Goal: Task Accomplishment & Management: Manage account settings

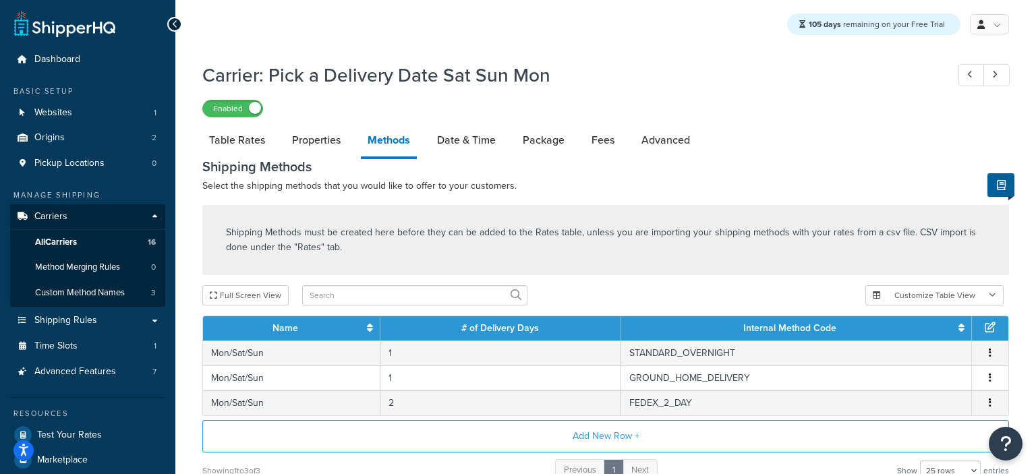
select select "25"
click at [69, 61] on span "Dashboard" at bounding box center [57, 59] width 46 height 11
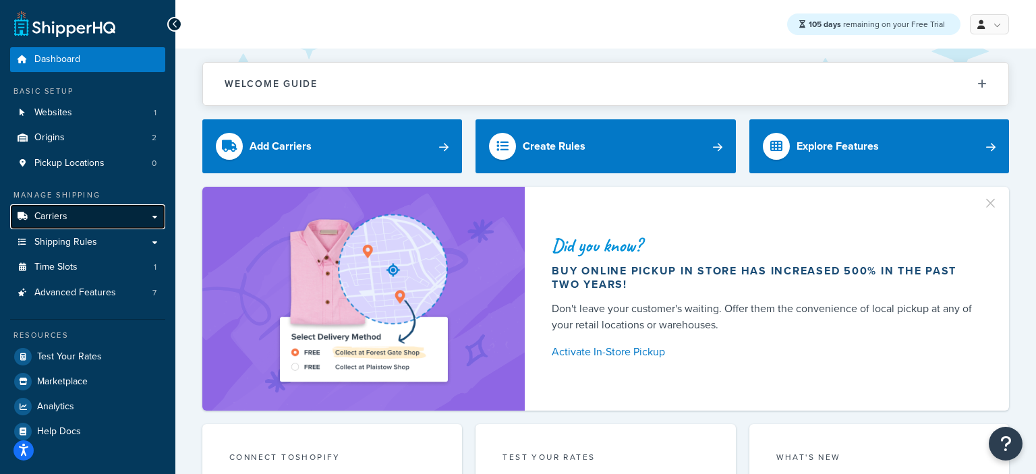
click at [60, 215] on span "Carriers" at bounding box center [50, 216] width 33 height 11
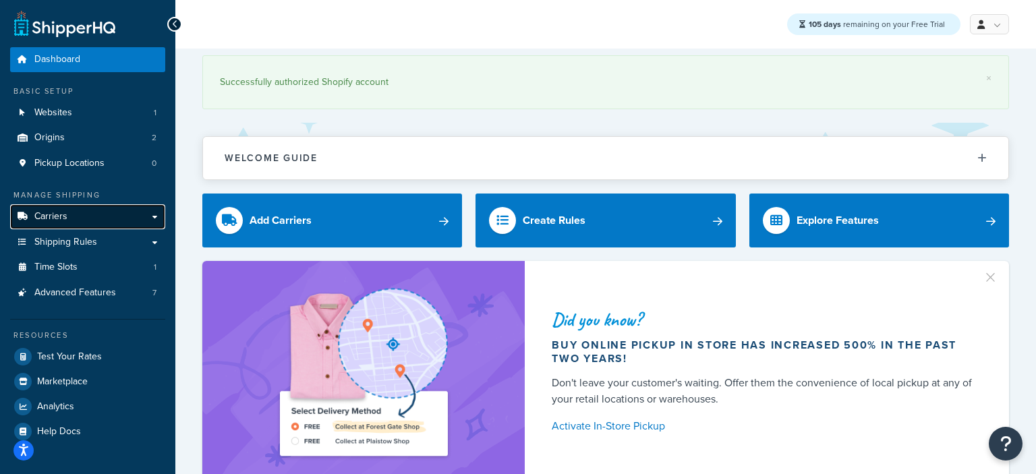
click at [71, 213] on link "Carriers" at bounding box center [87, 216] width 155 height 25
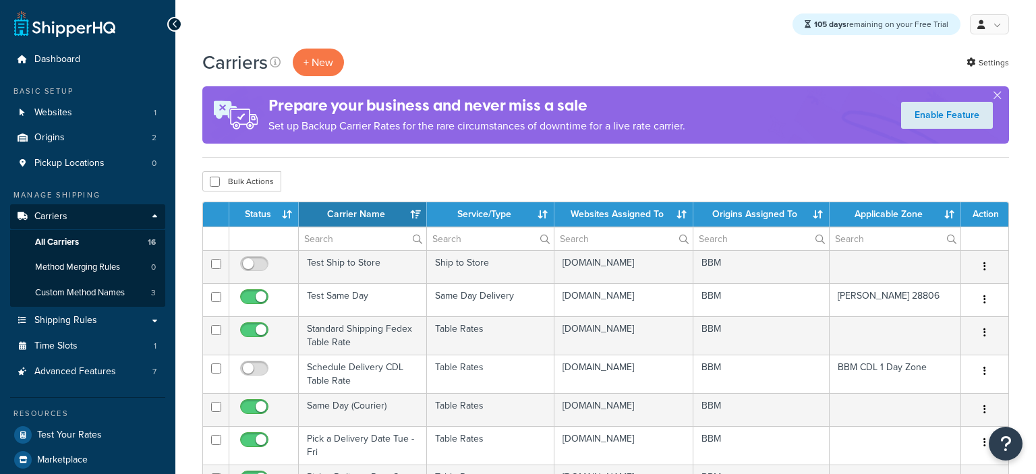
select select "15"
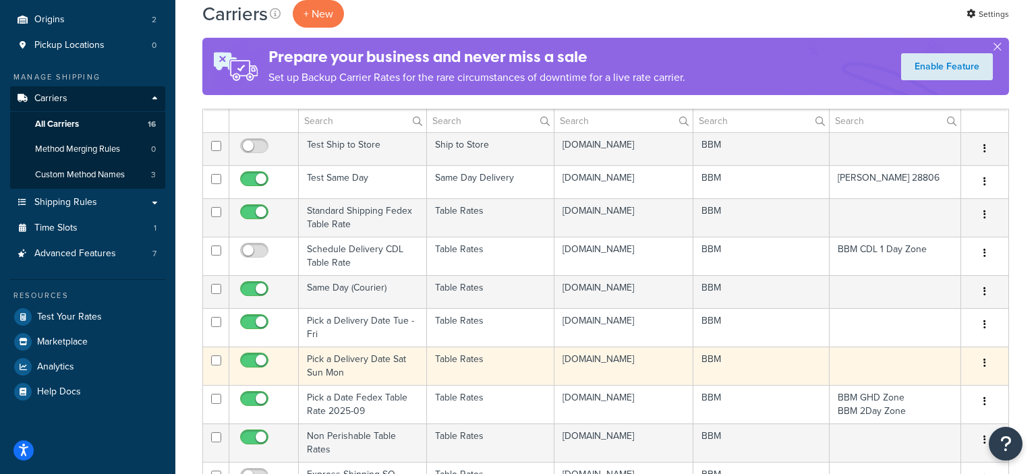
scroll to position [142, 0]
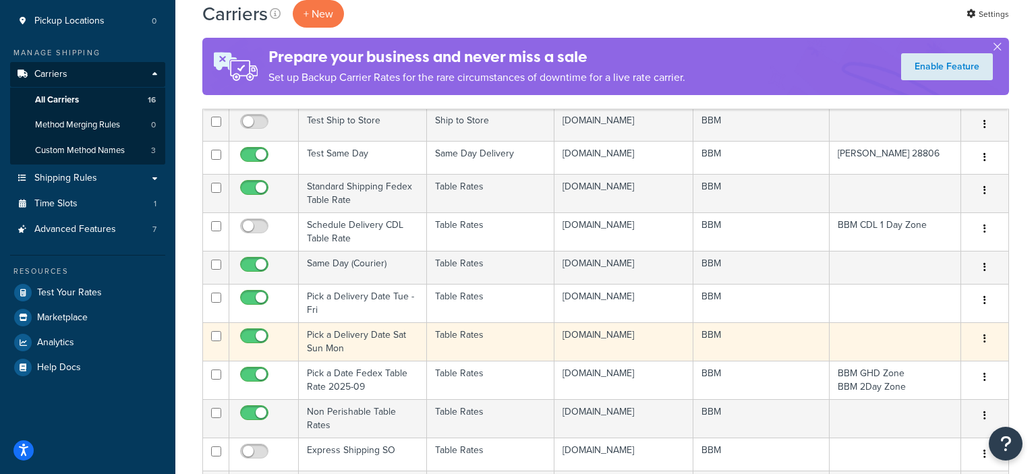
click at [340, 357] on td "Pick a Delivery Date Sat Sun Mon" at bounding box center [363, 341] width 128 height 38
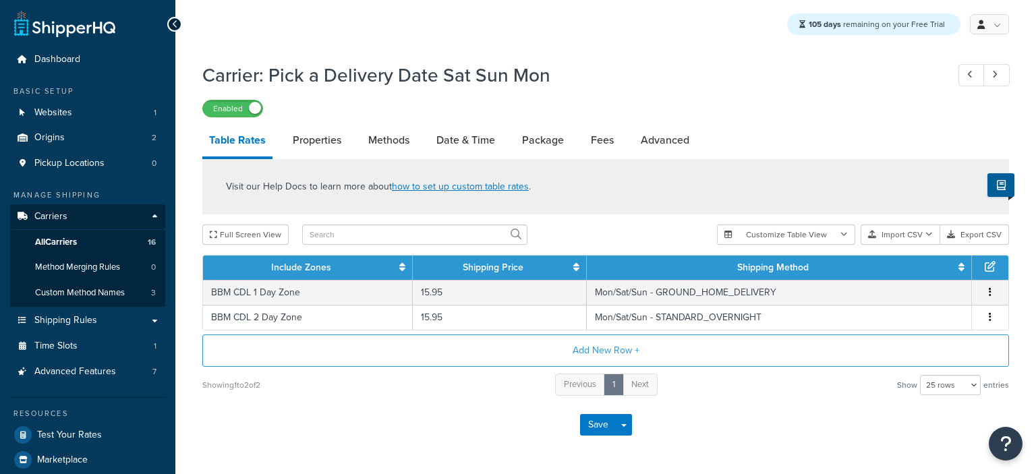
select select "25"
click at [405, 138] on link "Methods" at bounding box center [389, 140] width 55 height 32
select select "25"
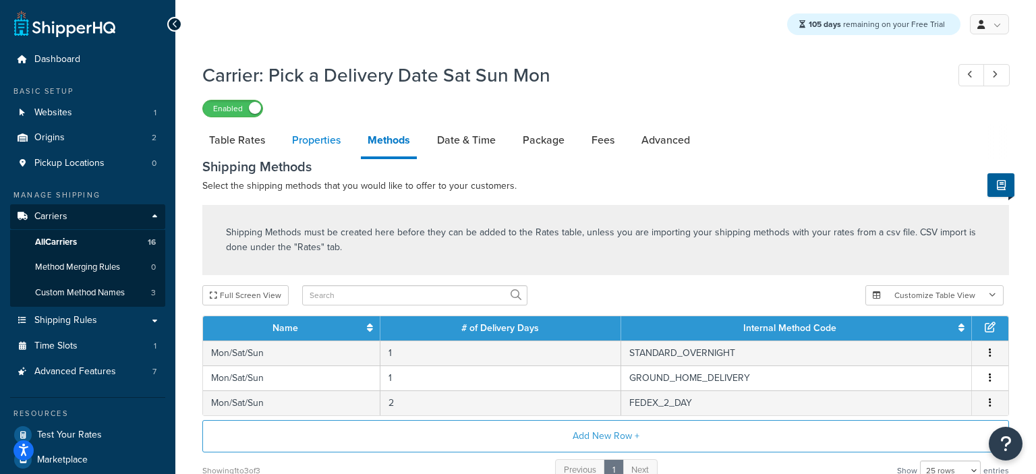
click at [303, 143] on link "Properties" at bounding box center [316, 140] width 62 height 32
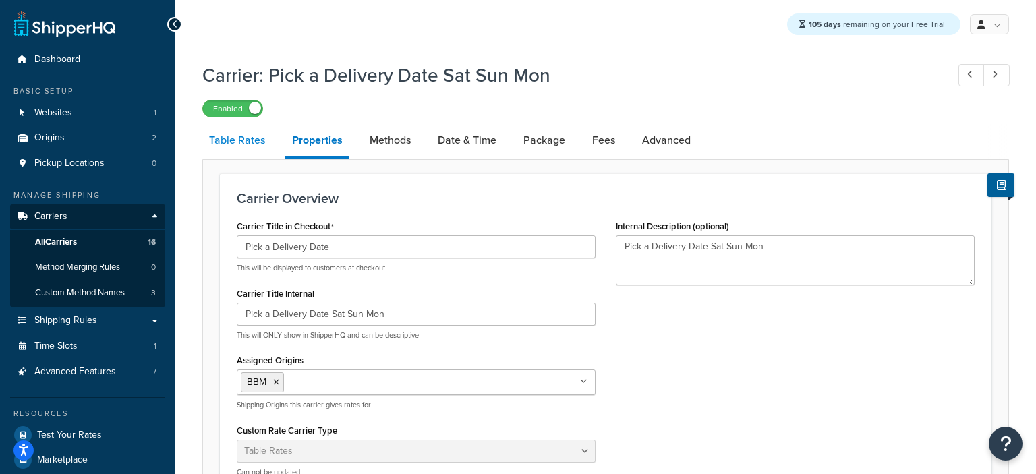
click at [248, 147] on link "Table Rates" at bounding box center [236, 140] width 69 height 32
select select "25"
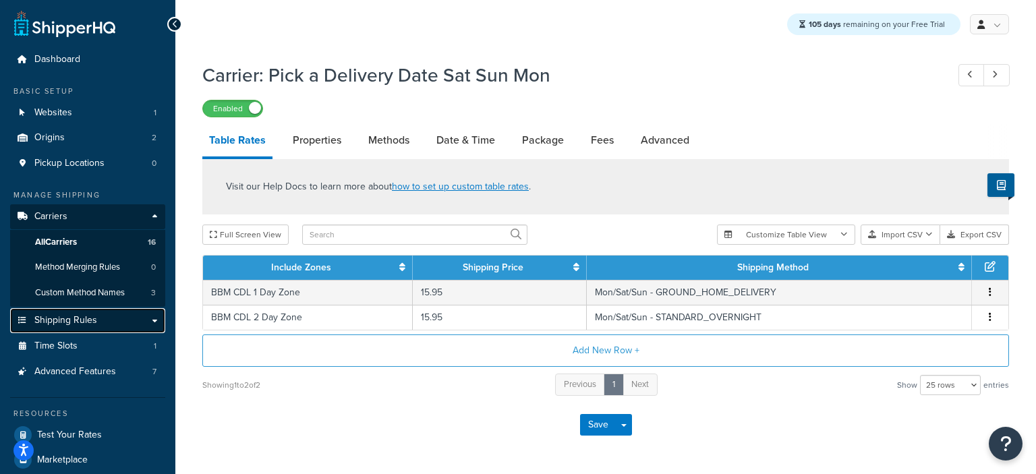
click at [98, 325] on link "Shipping Rules" at bounding box center [87, 320] width 155 height 25
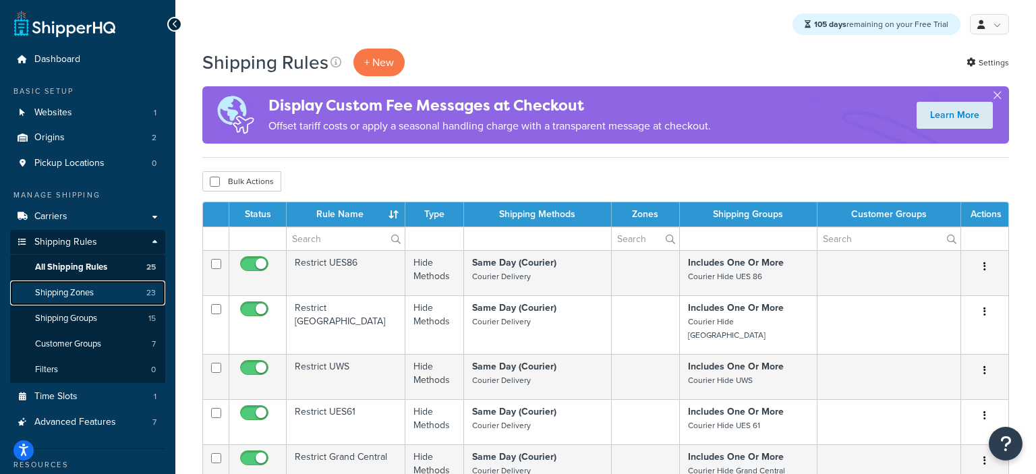
click at [71, 289] on span "Shipping Zones" at bounding box center [64, 292] width 59 height 11
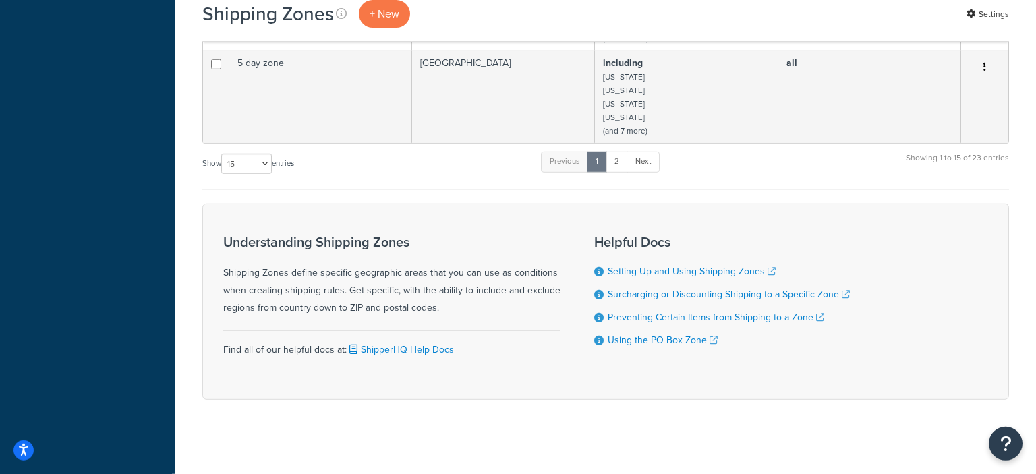
scroll to position [889, 0]
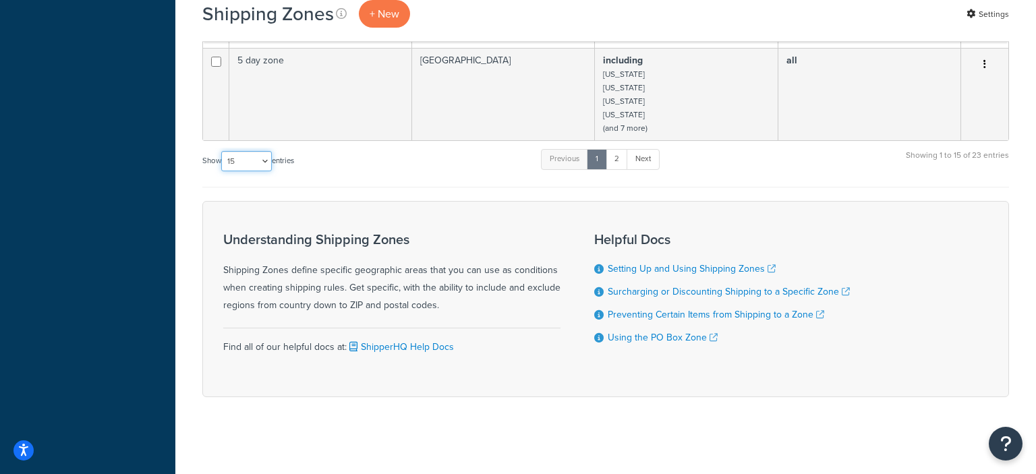
click at [221, 151] on select "10 15 25 50 100" at bounding box center [246, 161] width 51 height 20
select select "25"
click option "25" at bounding box center [0, 0] width 0 height 0
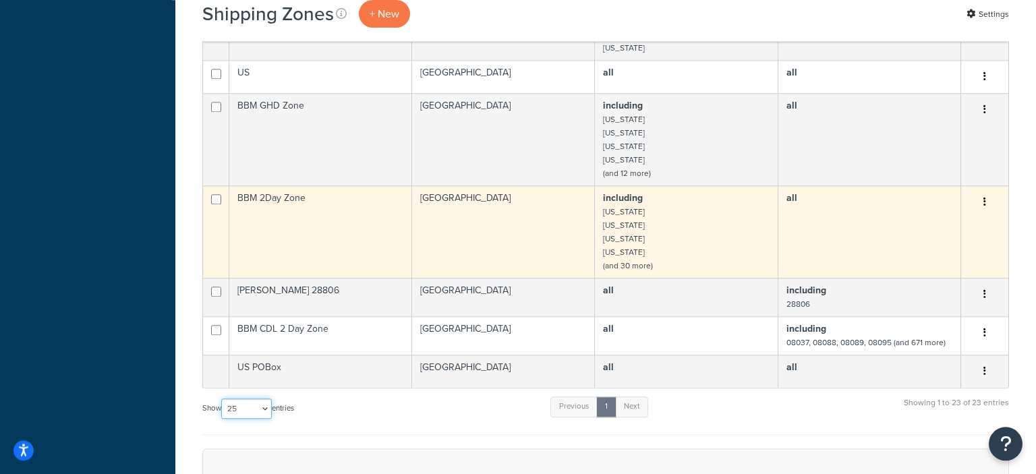
scroll to position [1103, 0]
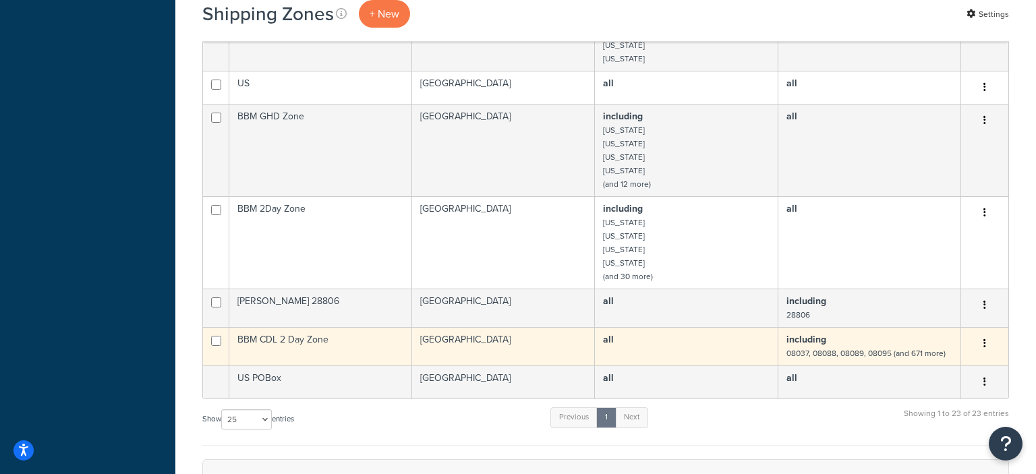
click at [300, 331] on td "BBM CDL 2 Day Zone" at bounding box center [320, 346] width 183 height 38
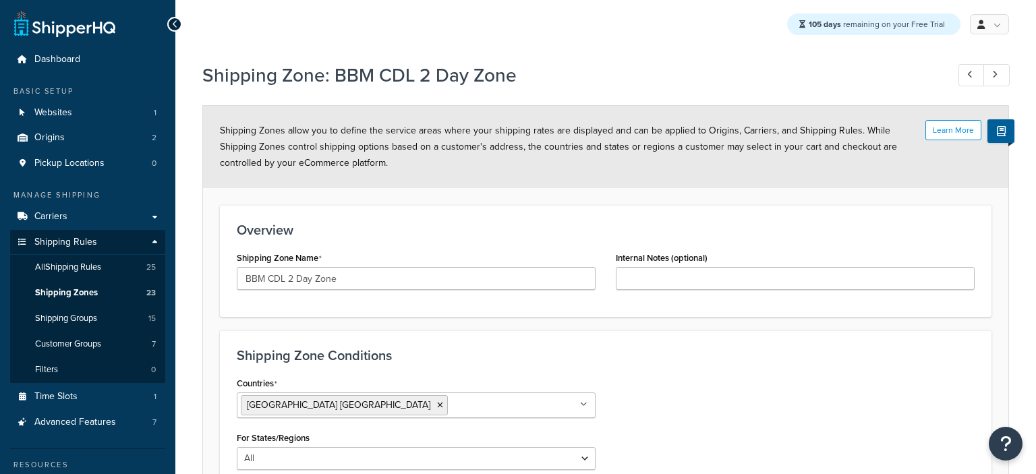
select select "including"
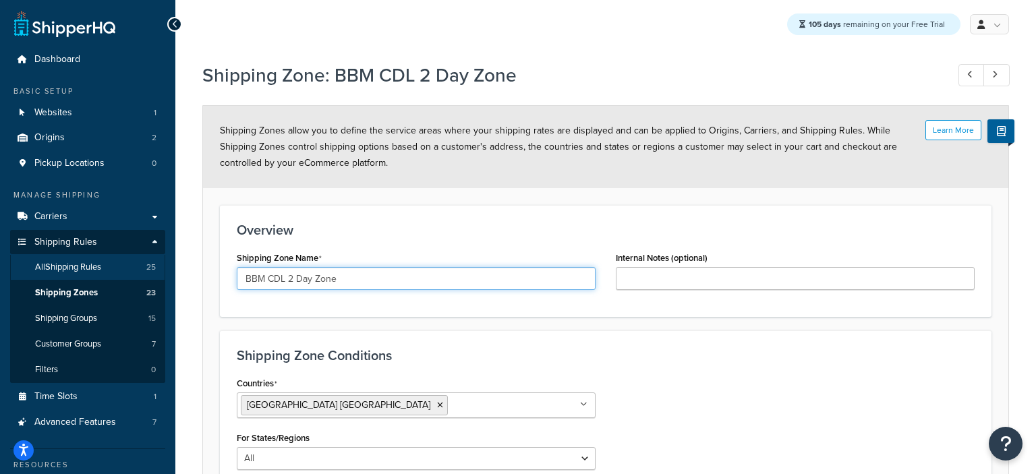
drag, startPoint x: 390, startPoint y: 280, endPoint x: 139, endPoint y: 277, distance: 250.9
click at [139, 277] on div "Dashboard Basic Setup Websites 1 Origins 2 Pickup Locations 0 Manage Shipping C…" at bounding box center [518, 409] width 1036 height 819
drag, startPoint x: 355, startPoint y: 279, endPoint x: 177, endPoint y: 275, distance: 178.8
click at [237, 275] on input "BBM CDL 2 Day Zone" at bounding box center [416, 278] width 359 height 23
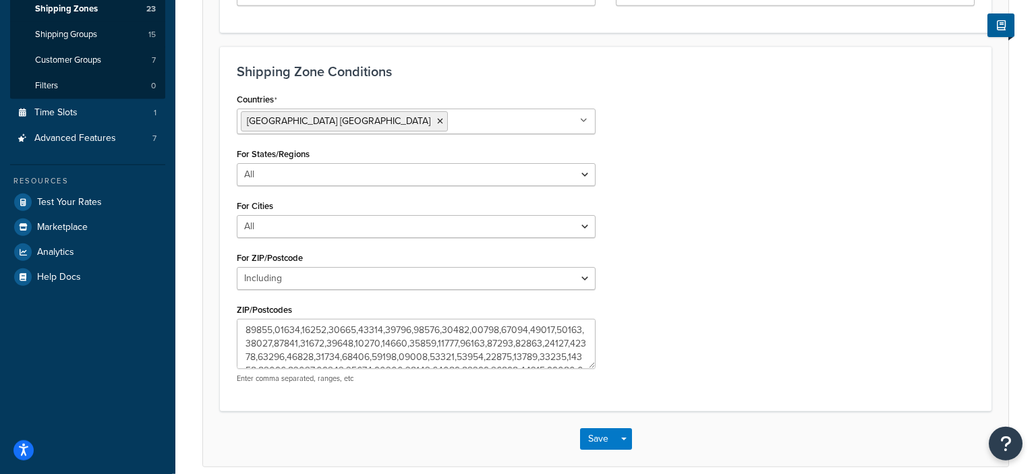
scroll to position [285, 0]
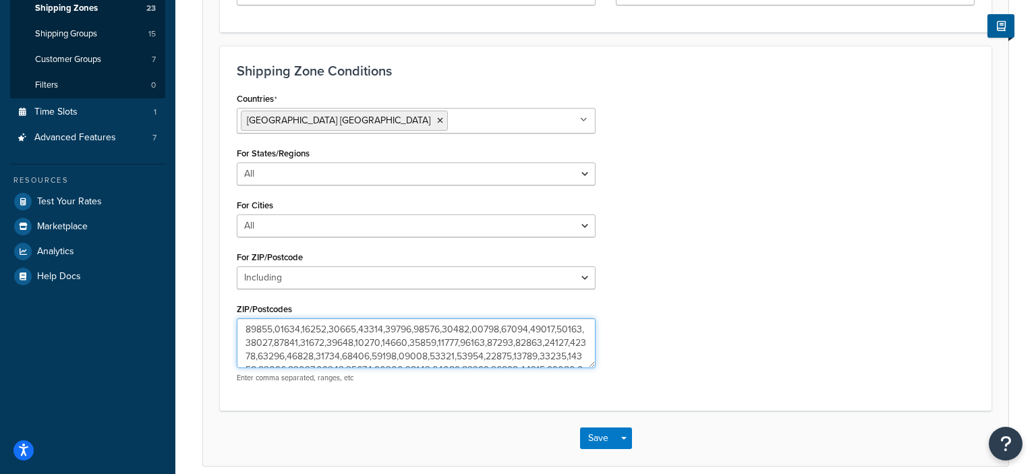
click at [398, 349] on textarea "ZIP/Postcodes" at bounding box center [416, 343] width 359 height 50
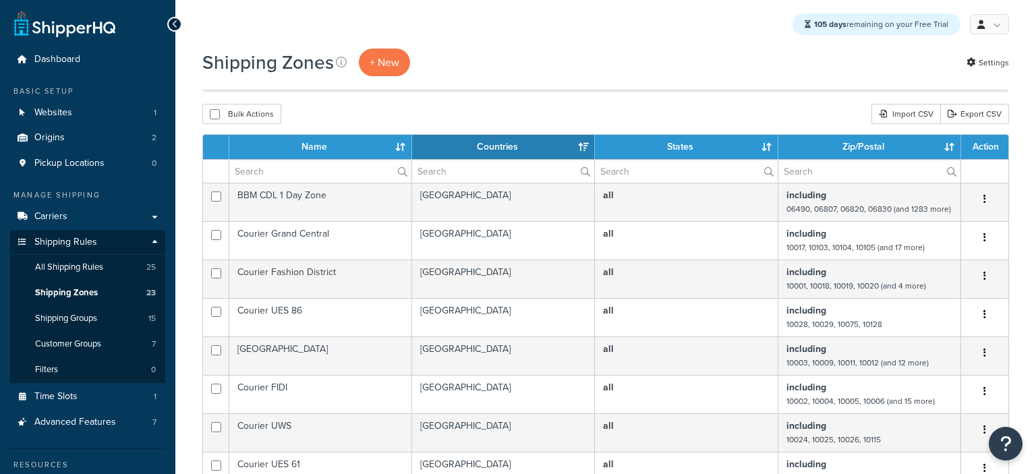
select select "15"
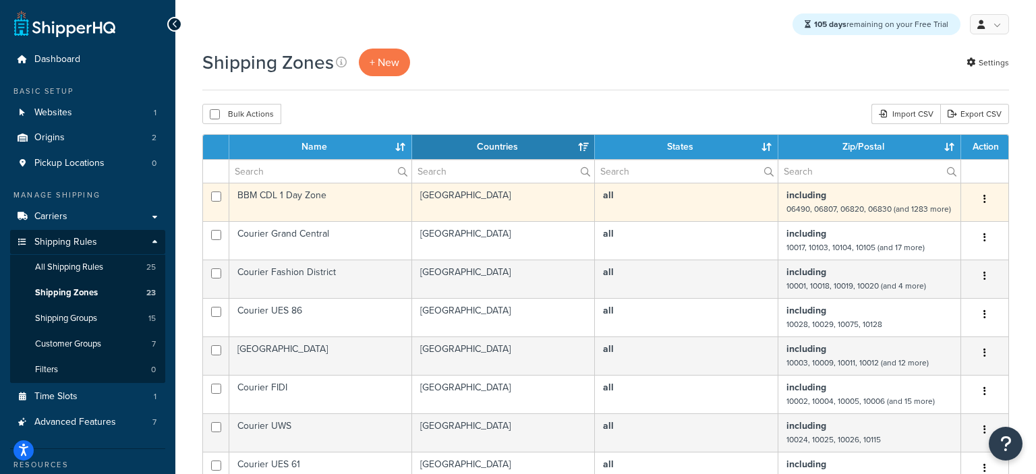
click at [326, 196] on td "BBM CDL 1 Day Zone" at bounding box center [320, 202] width 183 height 38
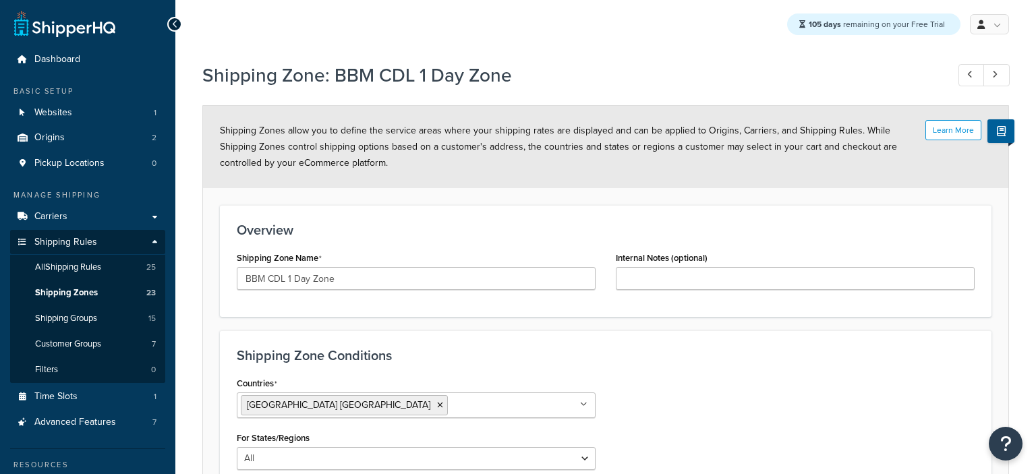
select select "including"
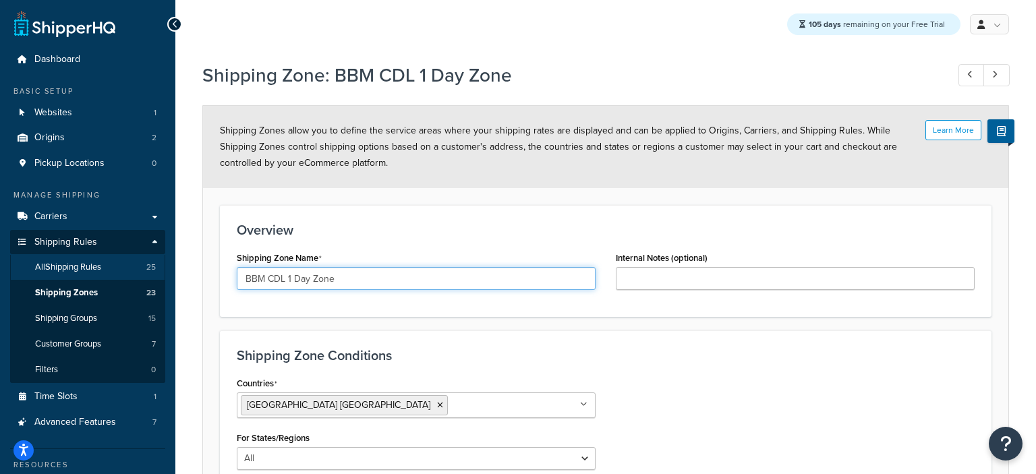
drag, startPoint x: 356, startPoint y: 278, endPoint x: 107, endPoint y: 262, distance: 250.1
click at [106, 262] on div "Dashboard Basic Setup Websites 1 Origins 2 Pickup Locations 0 Manage Shipping C…" at bounding box center [518, 409] width 1036 height 819
drag, startPoint x: 341, startPoint y: 281, endPoint x: 145, endPoint y: 279, distance: 195.6
click at [237, 279] on input "BBM CDL 1 Day Zone" at bounding box center [416, 278] width 359 height 23
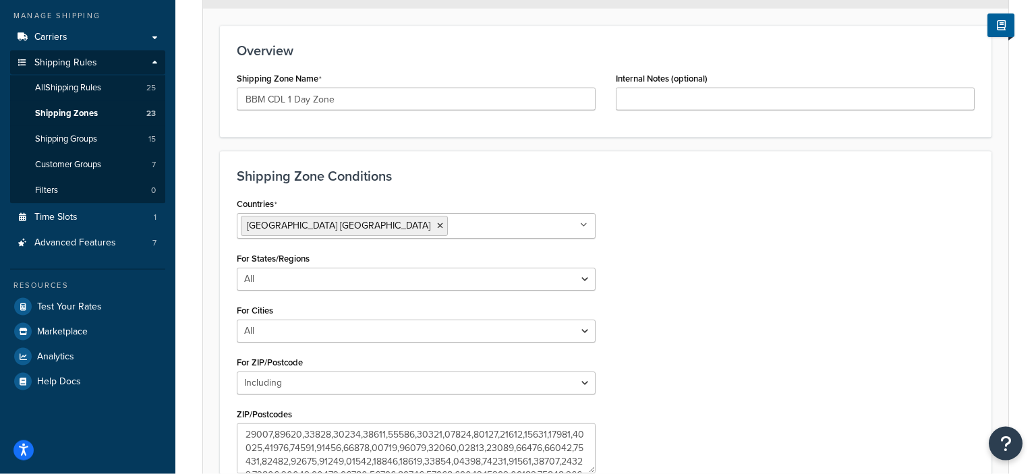
scroll to position [213, 0]
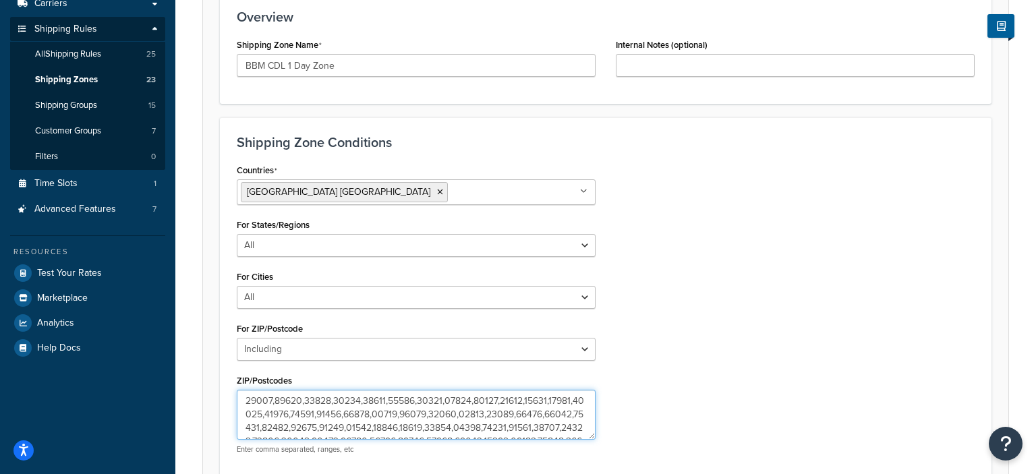
click at [318, 422] on textarea "ZIP/Postcodes" at bounding box center [416, 415] width 359 height 50
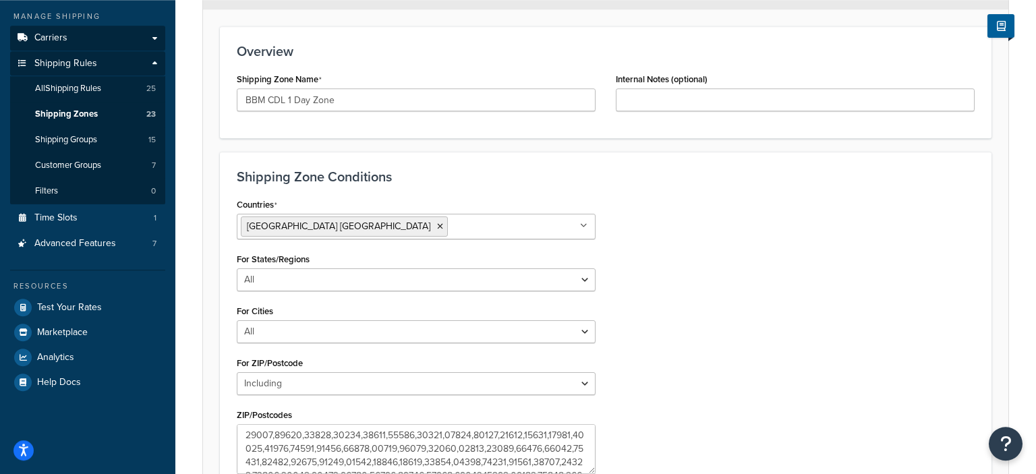
scroll to position [142, 0]
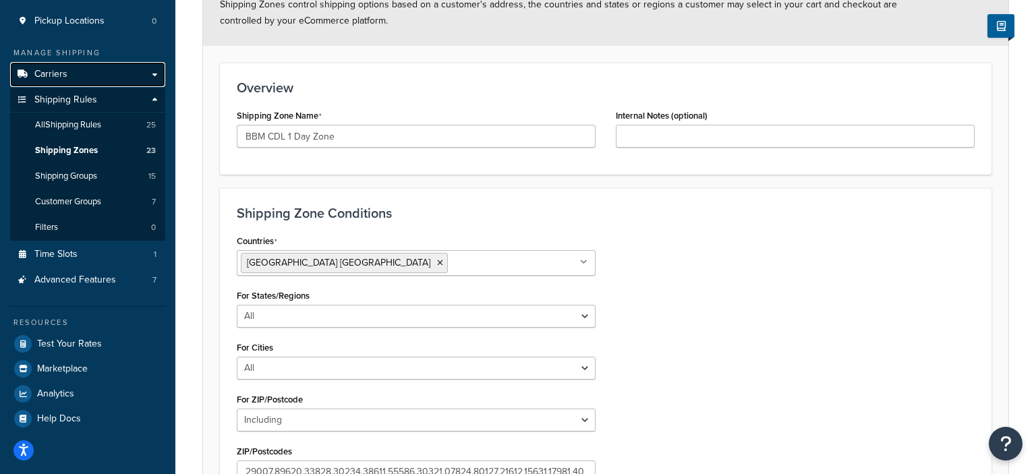
click at [63, 75] on span "Carriers" at bounding box center [50, 74] width 33 height 11
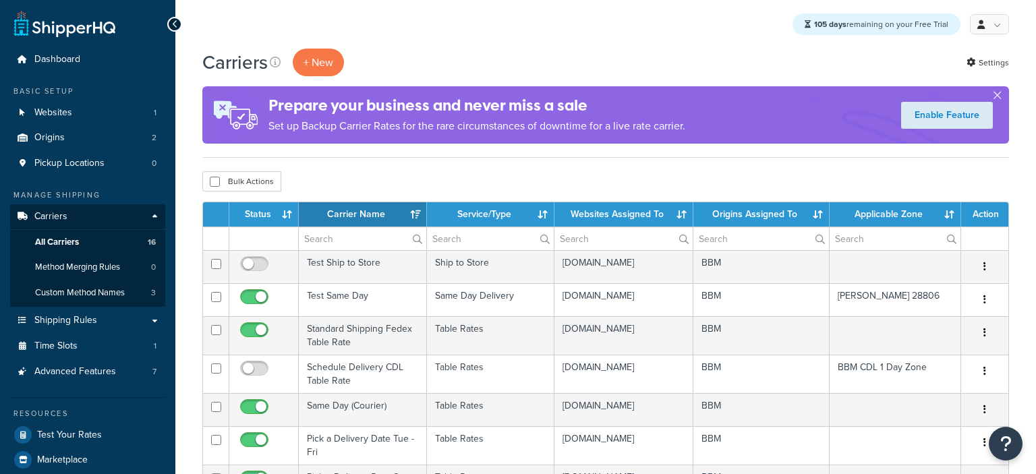
select select "15"
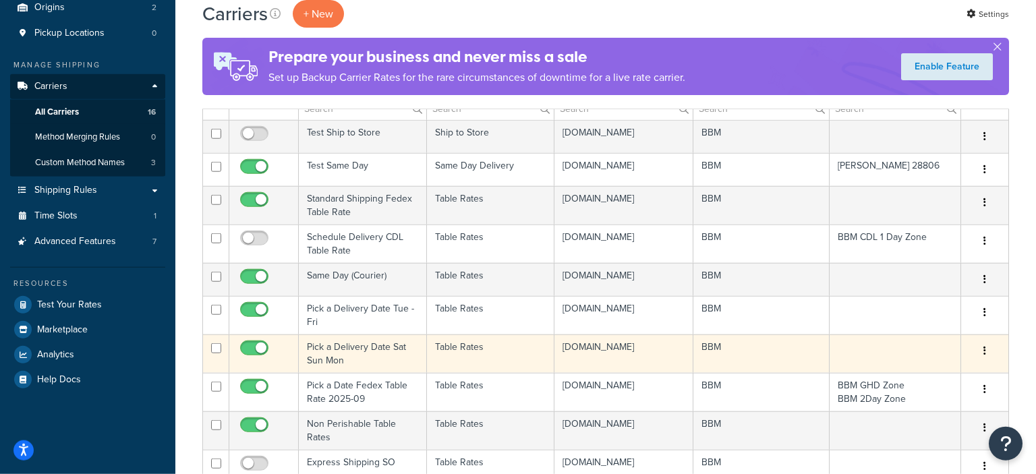
scroll to position [213, 0]
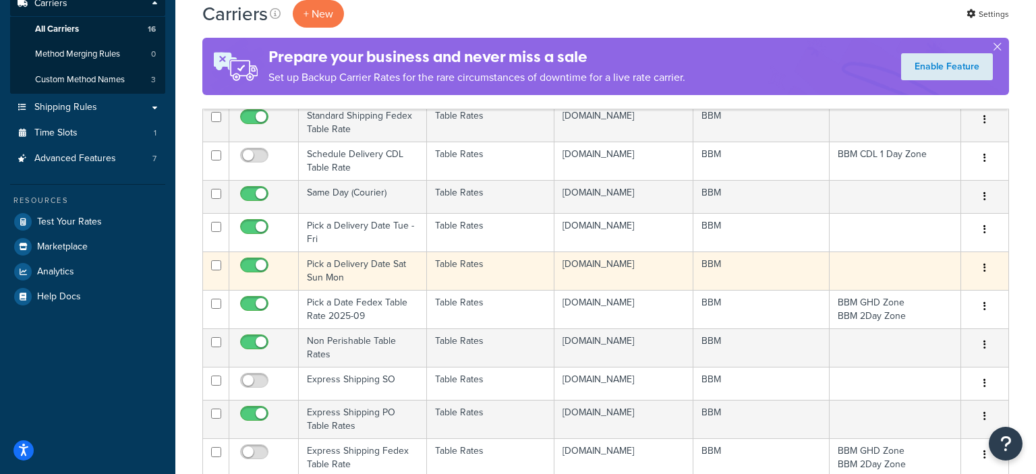
click at [325, 285] on td "Pick a Delivery Date Sat Sun Mon" at bounding box center [363, 271] width 128 height 38
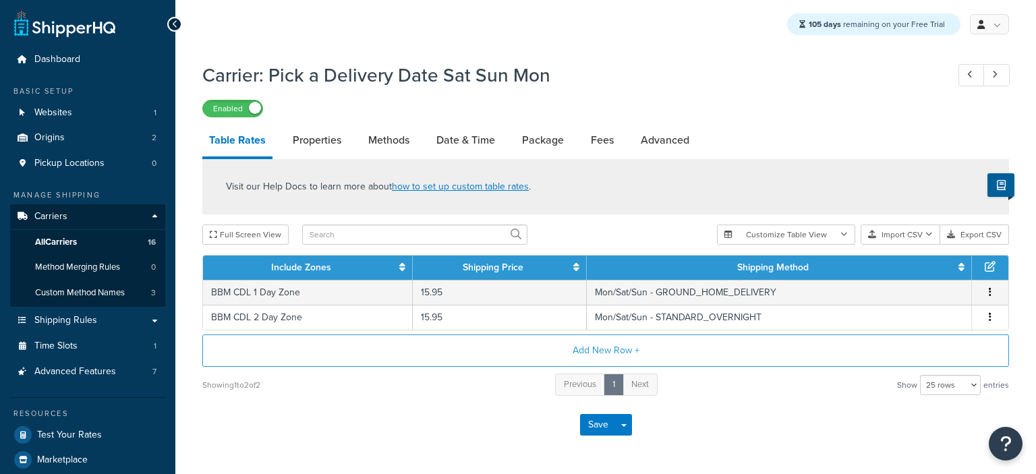
select select "25"
click at [67, 241] on span "All Carriers" at bounding box center [56, 242] width 42 height 11
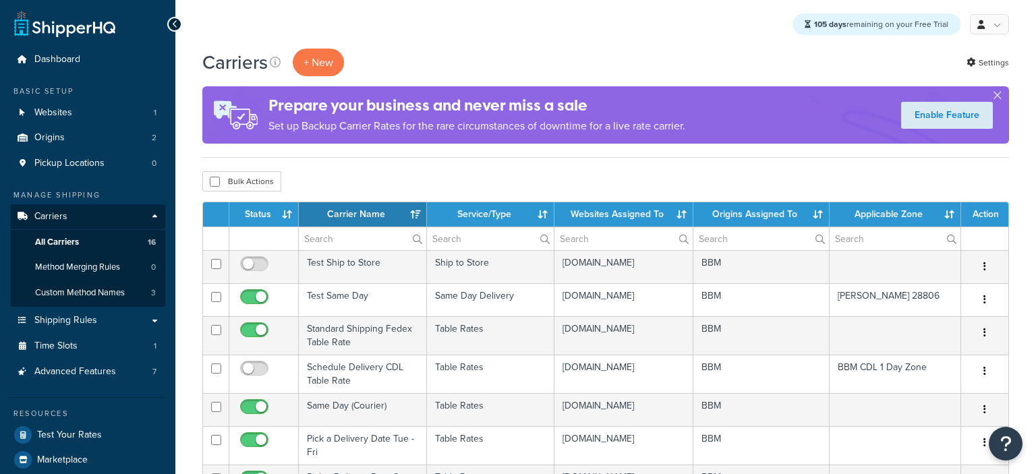
select select "15"
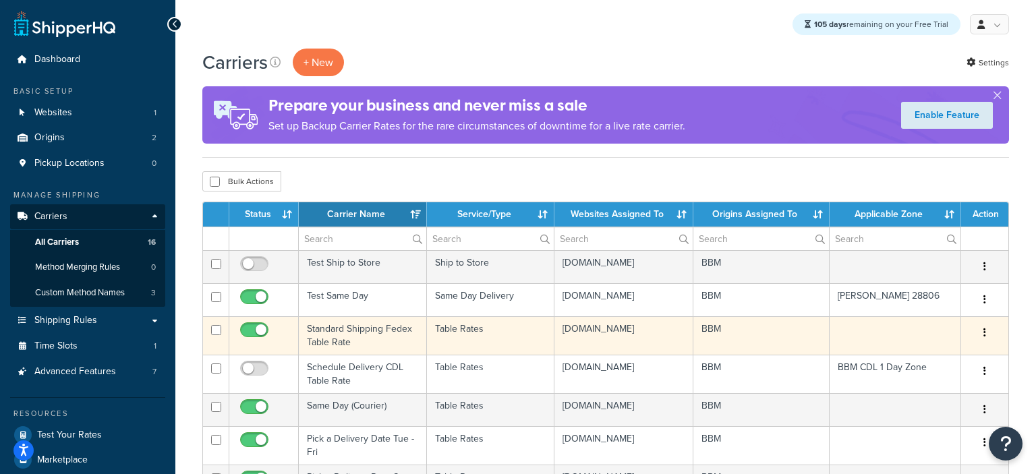
click at [316, 343] on td "Standard Shipping Fedex Table Rate" at bounding box center [363, 335] width 128 height 38
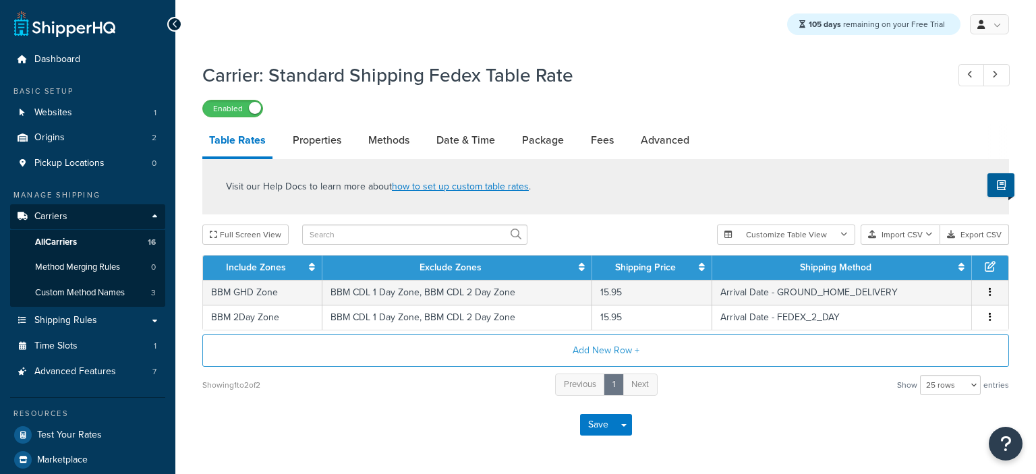
select select "25"
click at [81, 240] on link "All Carriers 16" at bounding box center [87, 242] width 155 height 25
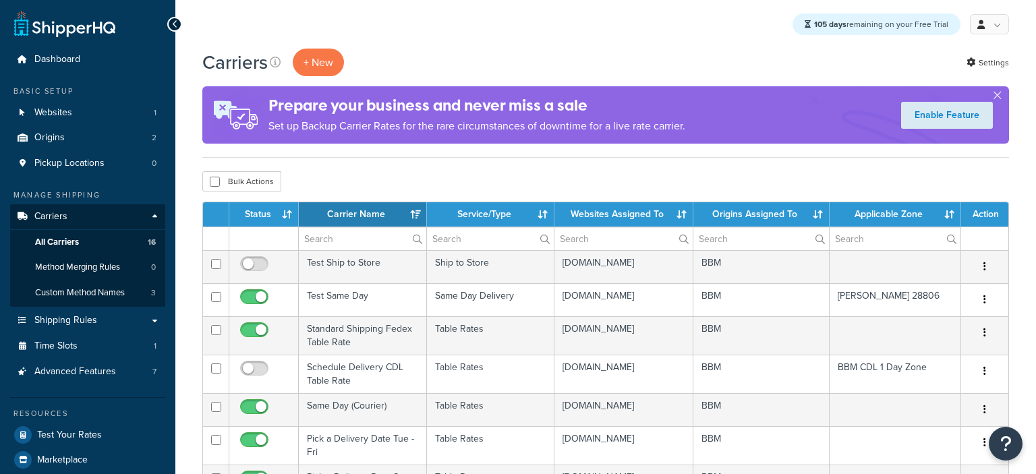
select select "15"
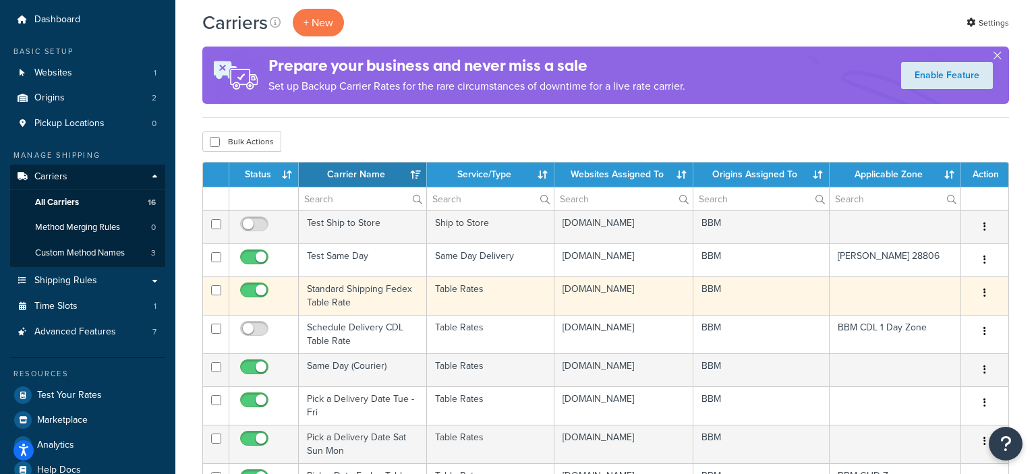
scroll to position [71, 0]
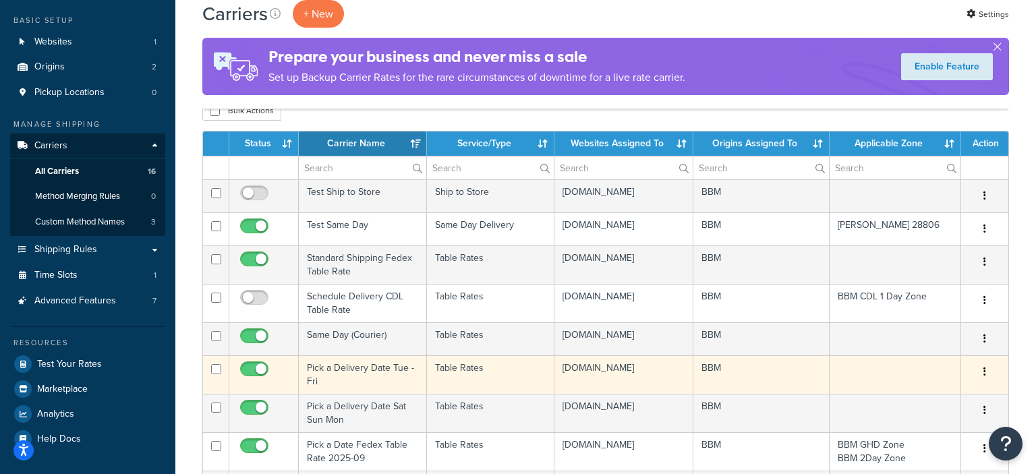
click at [320, 385] on td "Pick a Delivery Date Tue - Fri" at bounding box center [363, 374] width 128 height 38
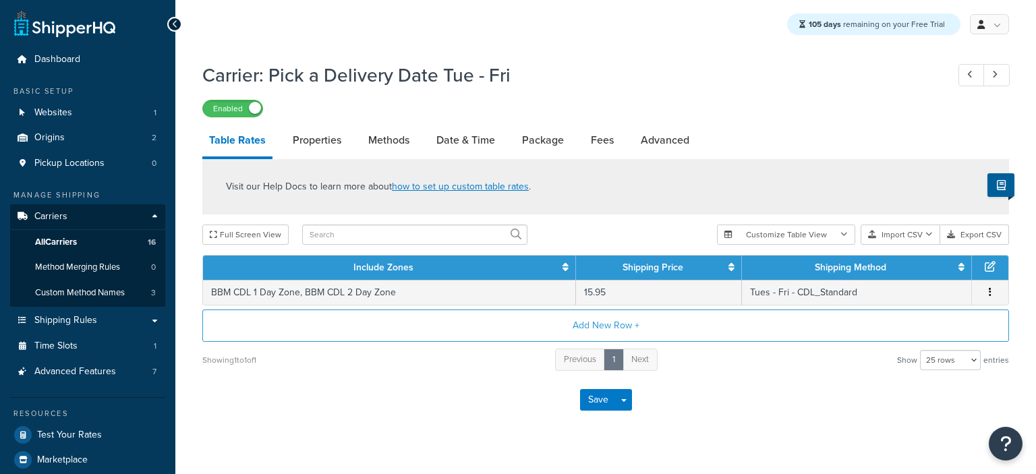
select select "25"
click at [51, 232] on link "All Carriers 16" at bounding box center [87, 242] width 155 height 25
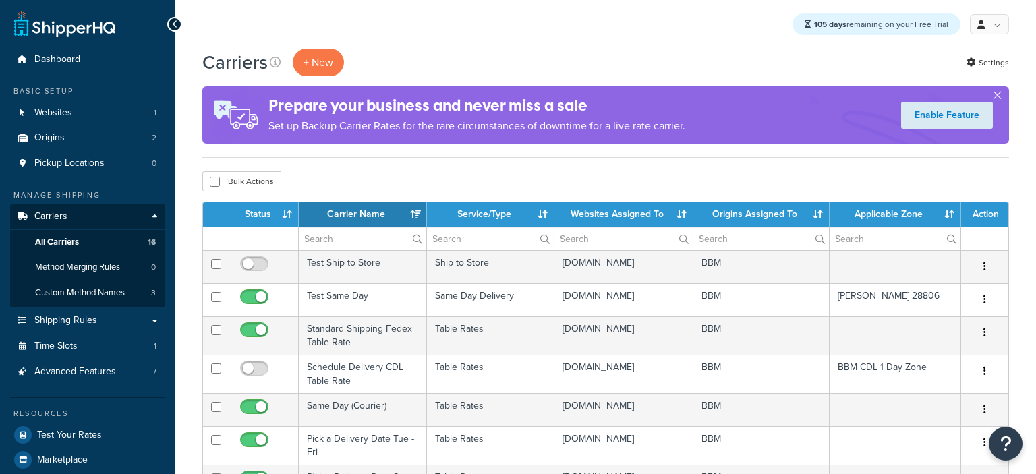
select select "15"
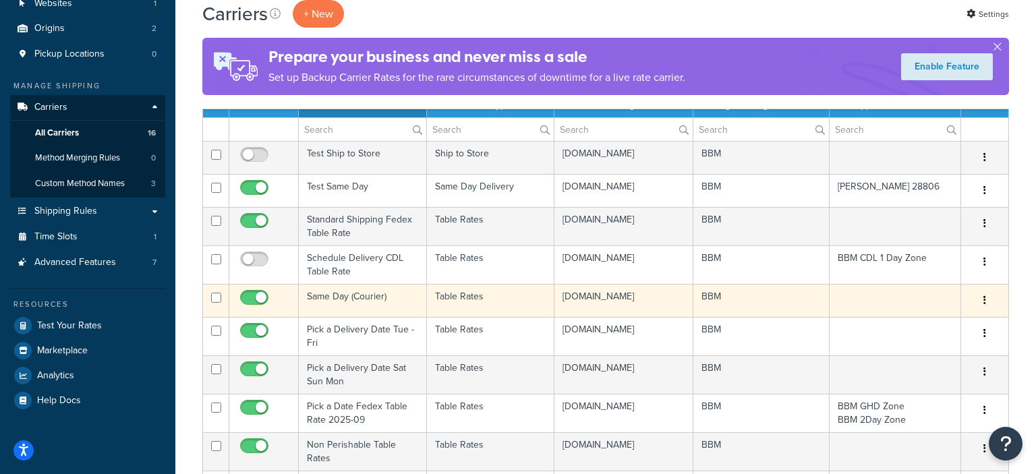
scroll to position [142, 0]
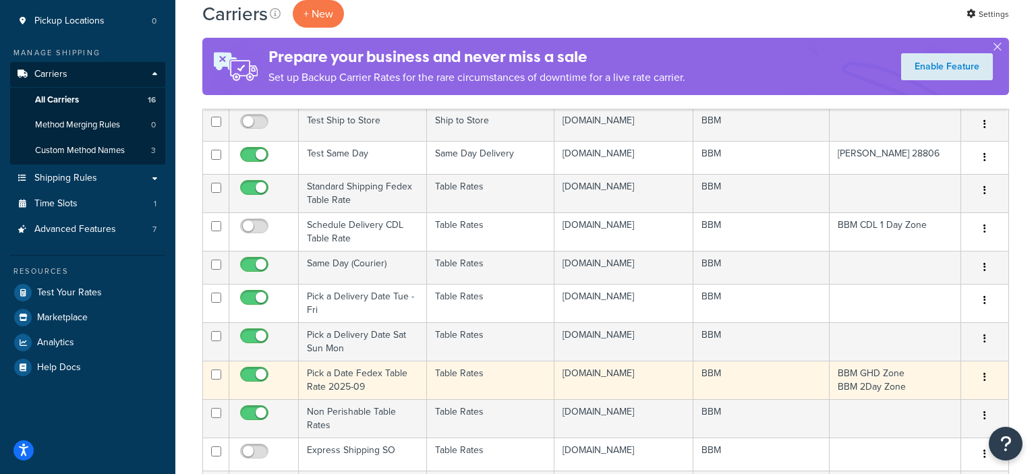
click at [339, 393] on td "Pick a Date Fedex Table Rate 2025-09" at bounding box center [363, 380] width 128 height 38
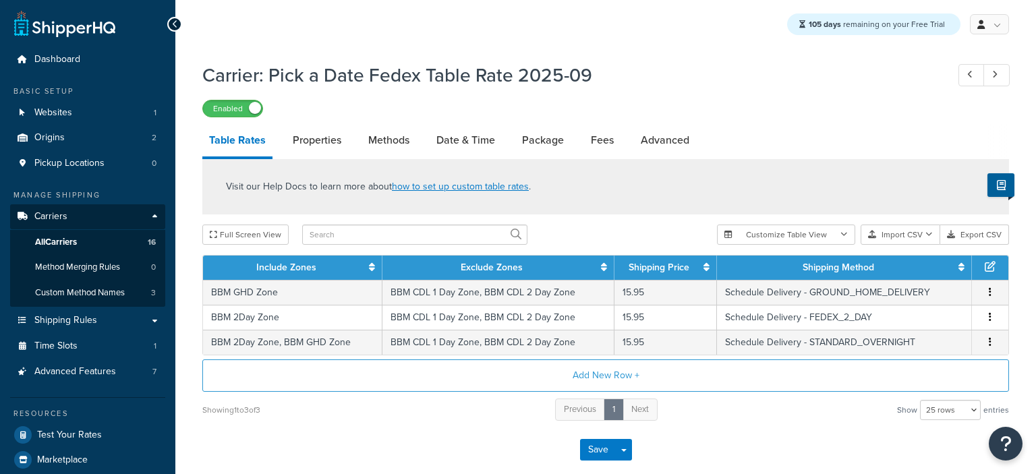
select select "25"
click at [55, 237] on span "All Carriers" at bounding box center [56, 242] width 42 height 11
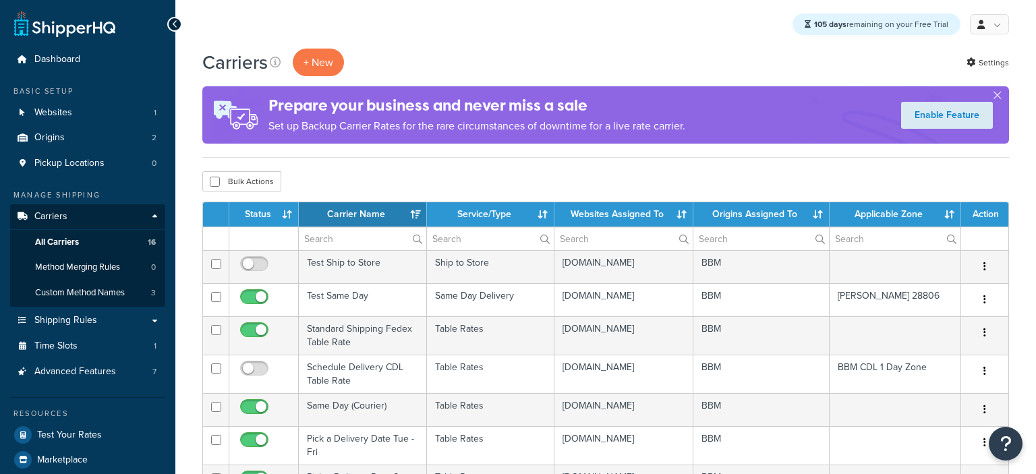
select select "15"
click at [258, 210] on th "Status" at bounding box center [263, 214] width 69 height 24
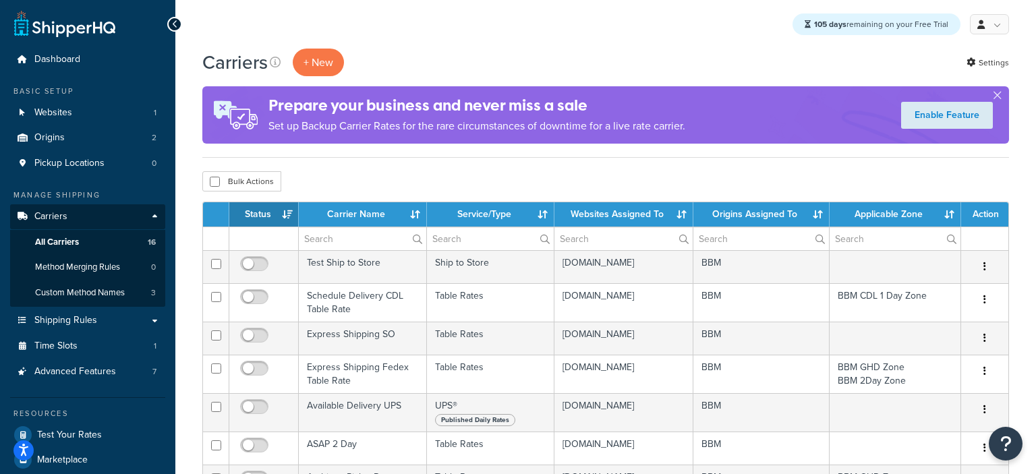
click at [258, 212] on th "Status" at bounding box center [263, 214] width 69 height 24
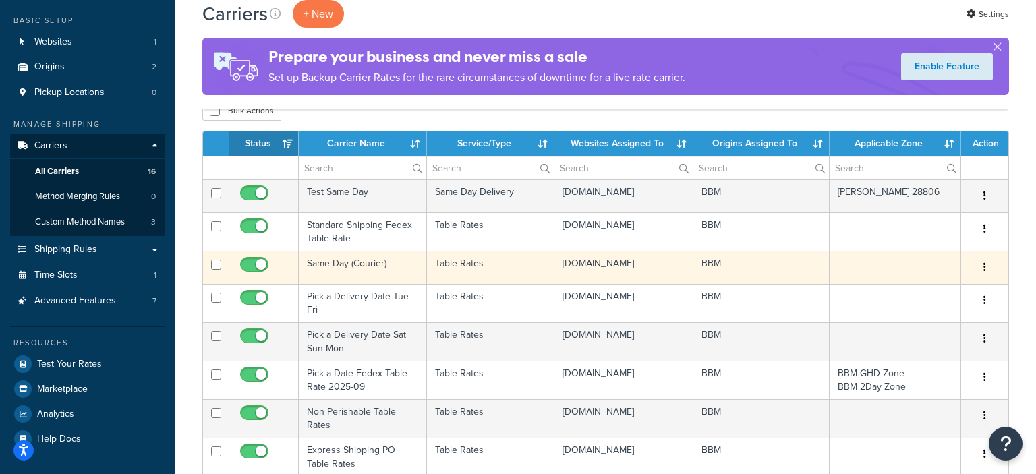
scroll to position [142, 0]
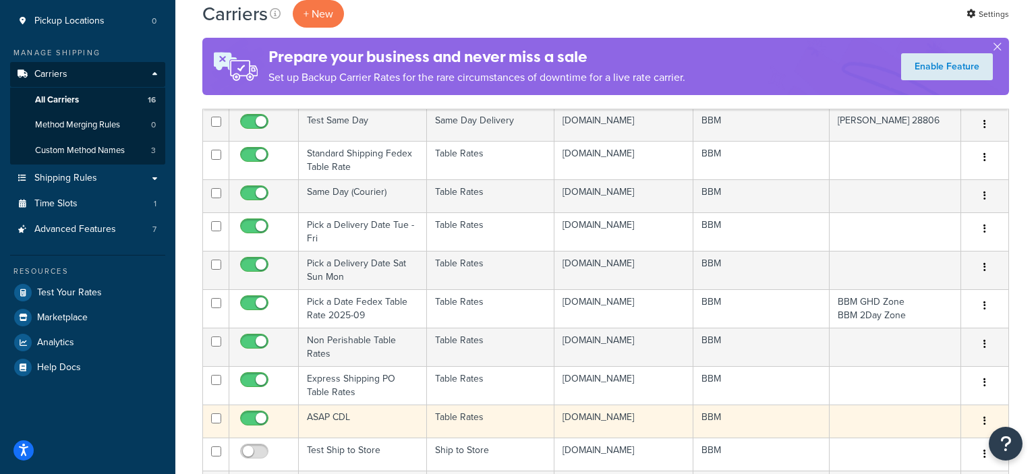
click at [335, 425] on td "ASAP CDL" at bounding box center [363, 421] width 128 height 33
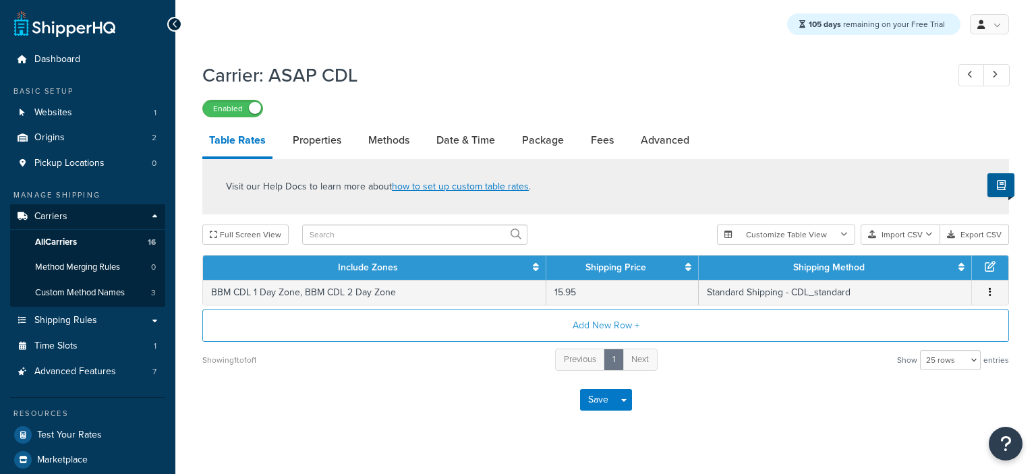
select select "25"
click at [456, 144] on link "Date & Time" at bounding box center [466, 140] width 72 height 32
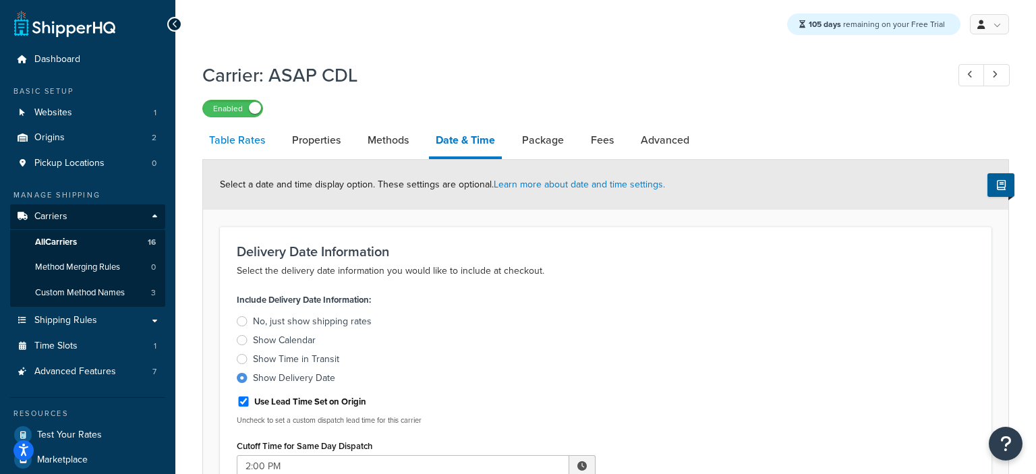
click at [236, 145] on link "Table Rates" at bounding box center [236, 140] width 69 height 32
select select "25"
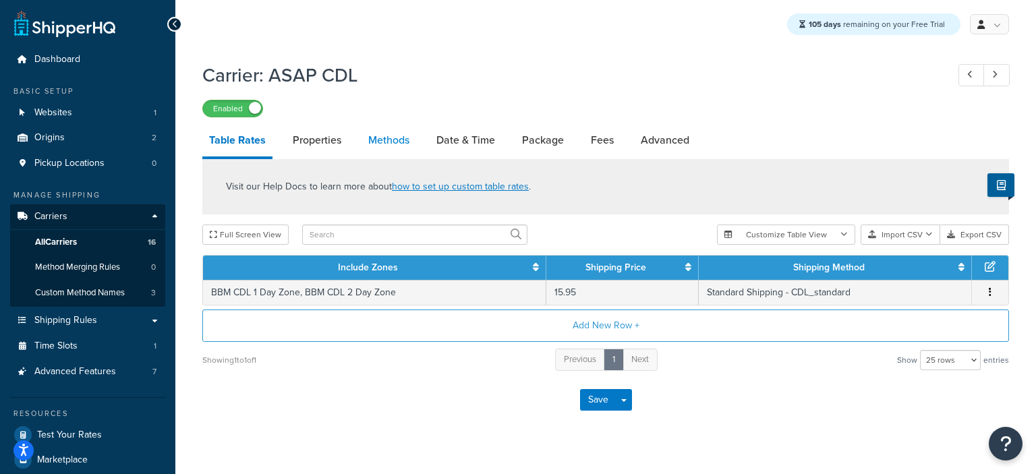
click at [387, 141] on link "Methods" at bounding box center [389, 140] width 55 height 32
select select "25"
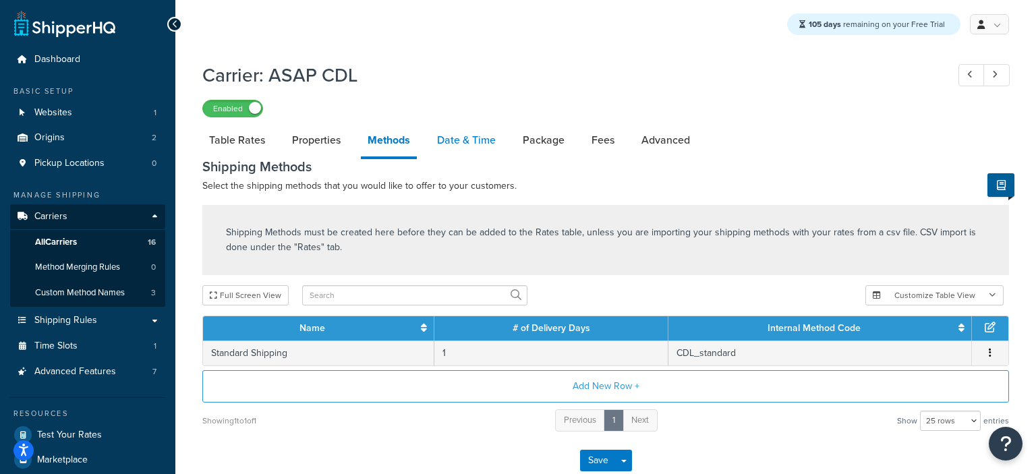
click at [465, 138] on link "Date & Time" at bounding box center [466, 140] width 72 height 32
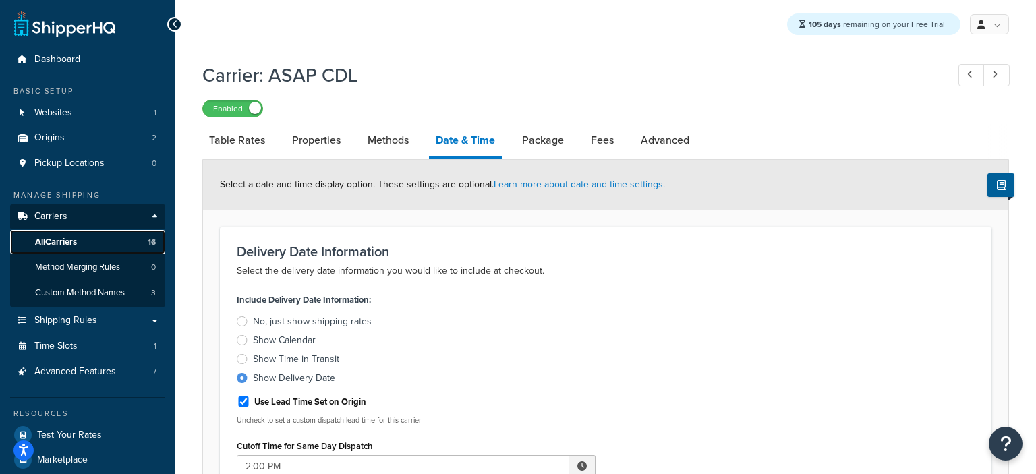
click at [59, 239] on span "All Carriers" at bounding box center [56, 242] width 42 height 11
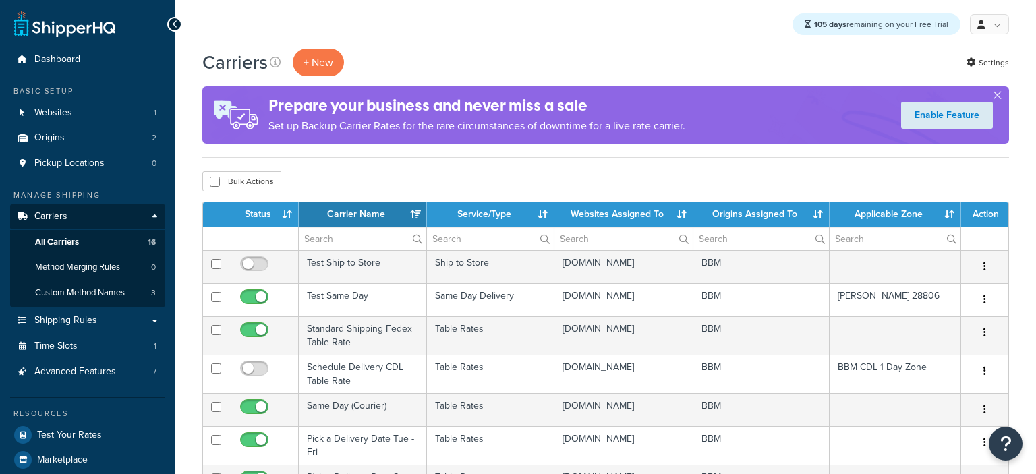
select select "15"
click at [254, 212] on th "Status" at bounding box center [263, 214] width 69 height 24
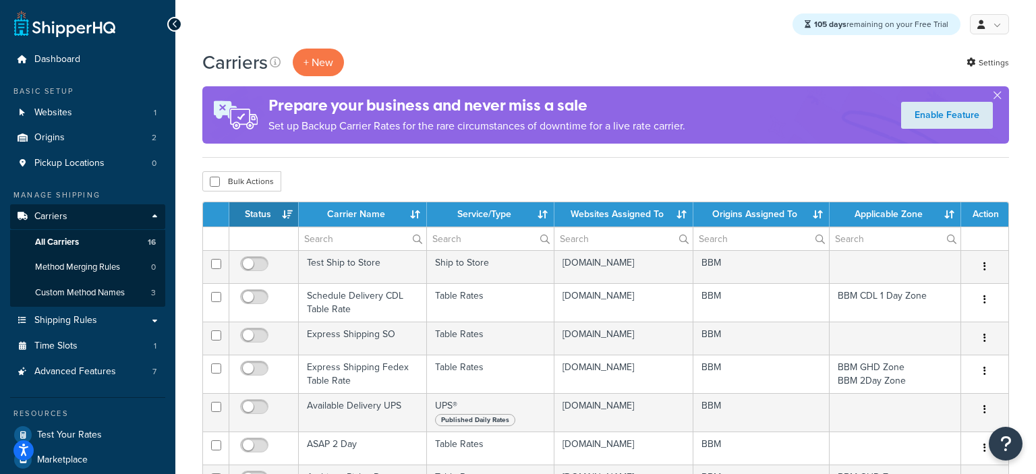
click at [256, 217] on th "Status" at bounding box center [263, 214] width 69 height 24
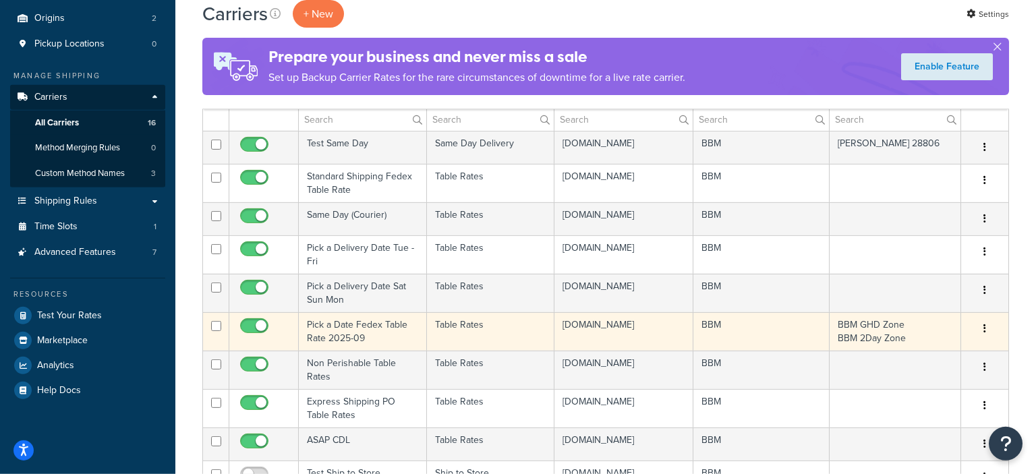
scroll to position [142, 0]
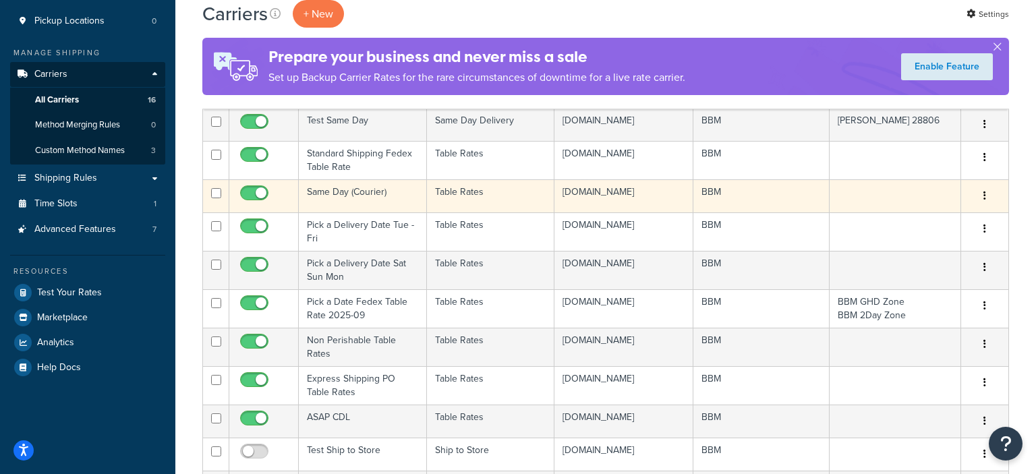
click at [354, 203] on td "Same Day (Courier)" at bounding box center [363, 195] width 128 height 33
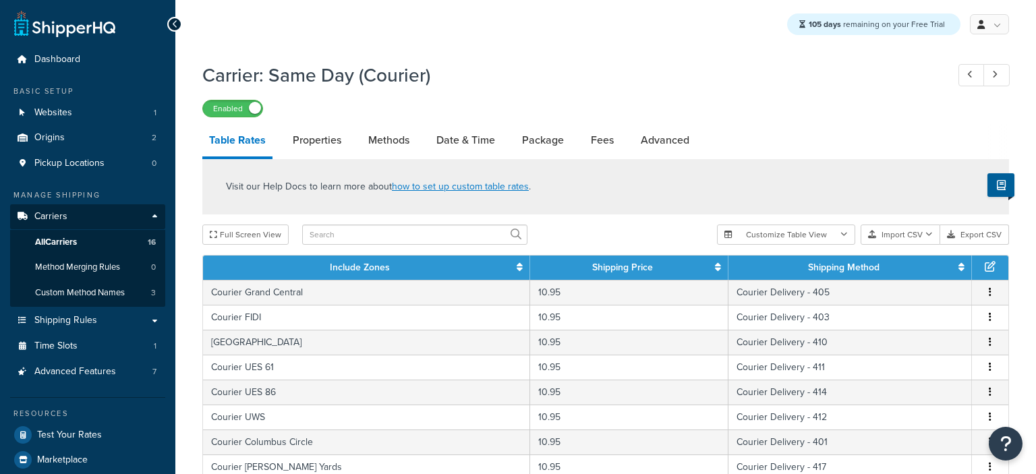
select select "25"
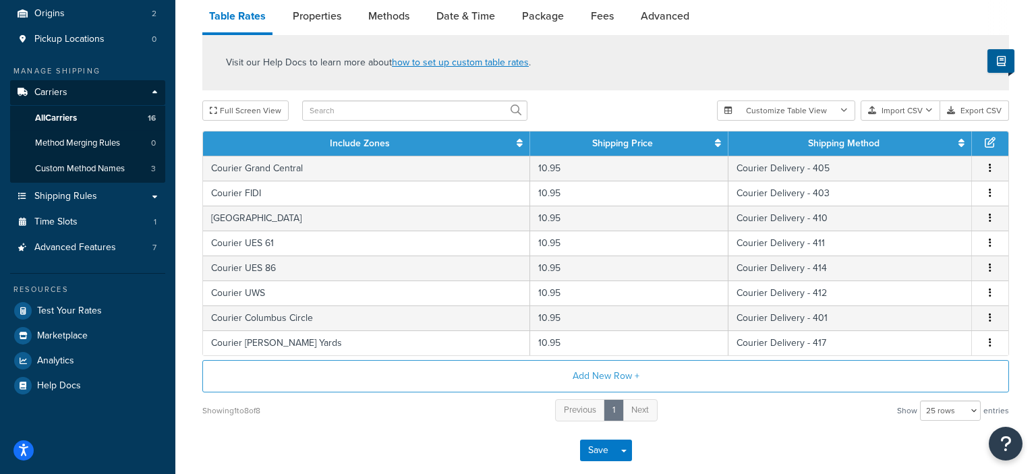
scroll to position [123, 0]
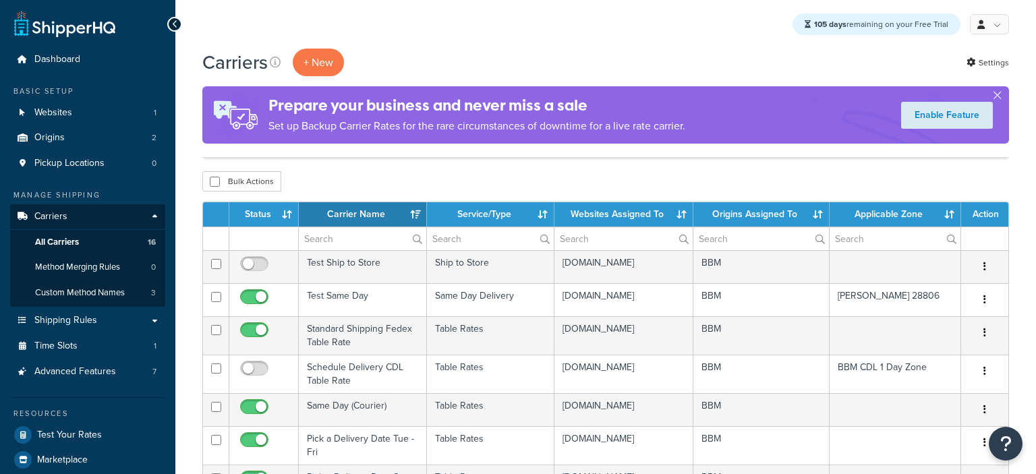
select select "15"
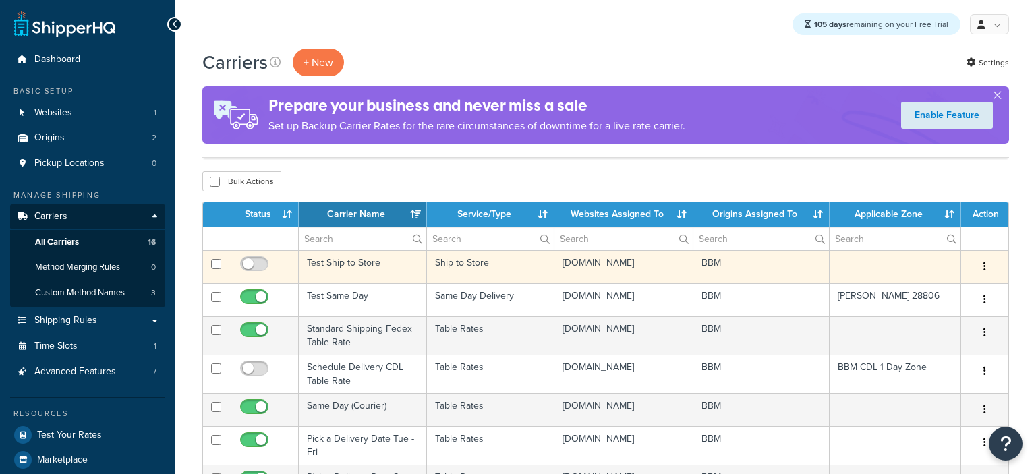
scroll to position [142, 0]
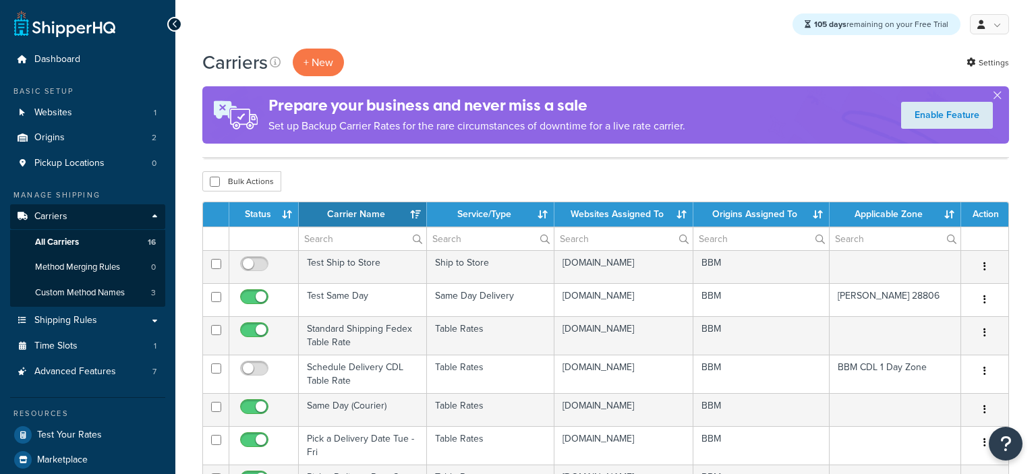
select select "15"
click at [277, 210] on th "Status" at bounding box center [263, 214] width 69 height 24
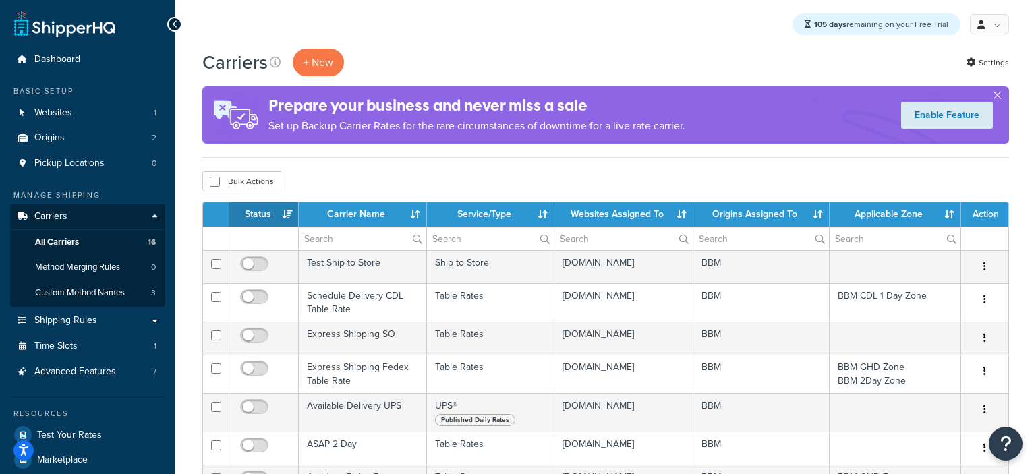
click at [268, 212] on th "Status" at bounding box center [263, 214] width 69 height 24
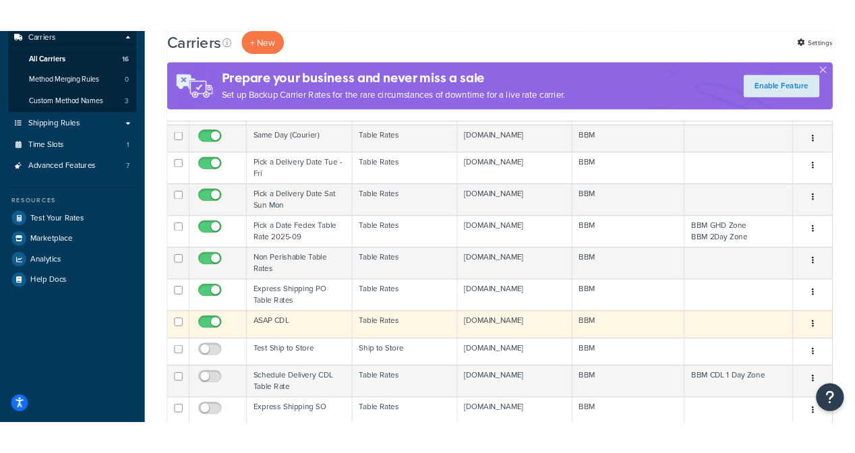
scroll to position [213, 0]
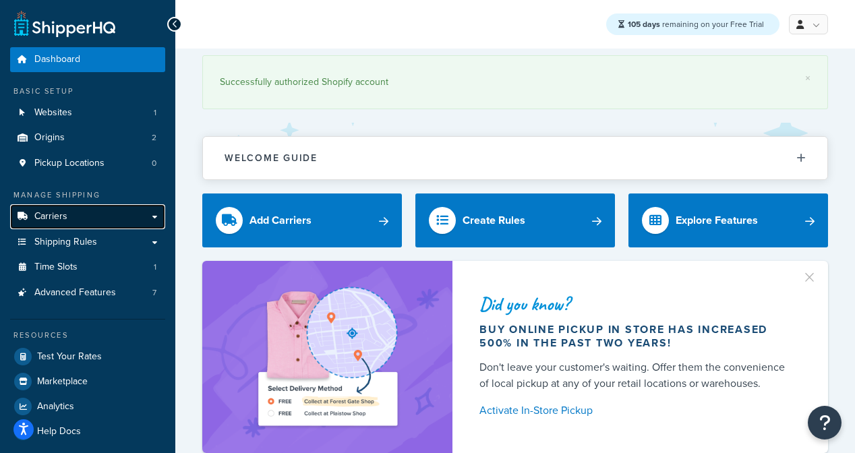
click at [67, 215] on link "Carriers" at bounding box center [87, 216] width 155 height 25
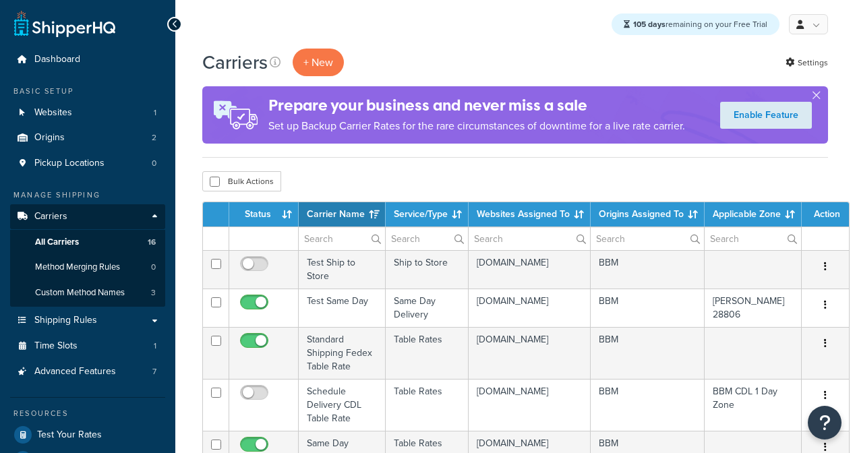
select select "15"
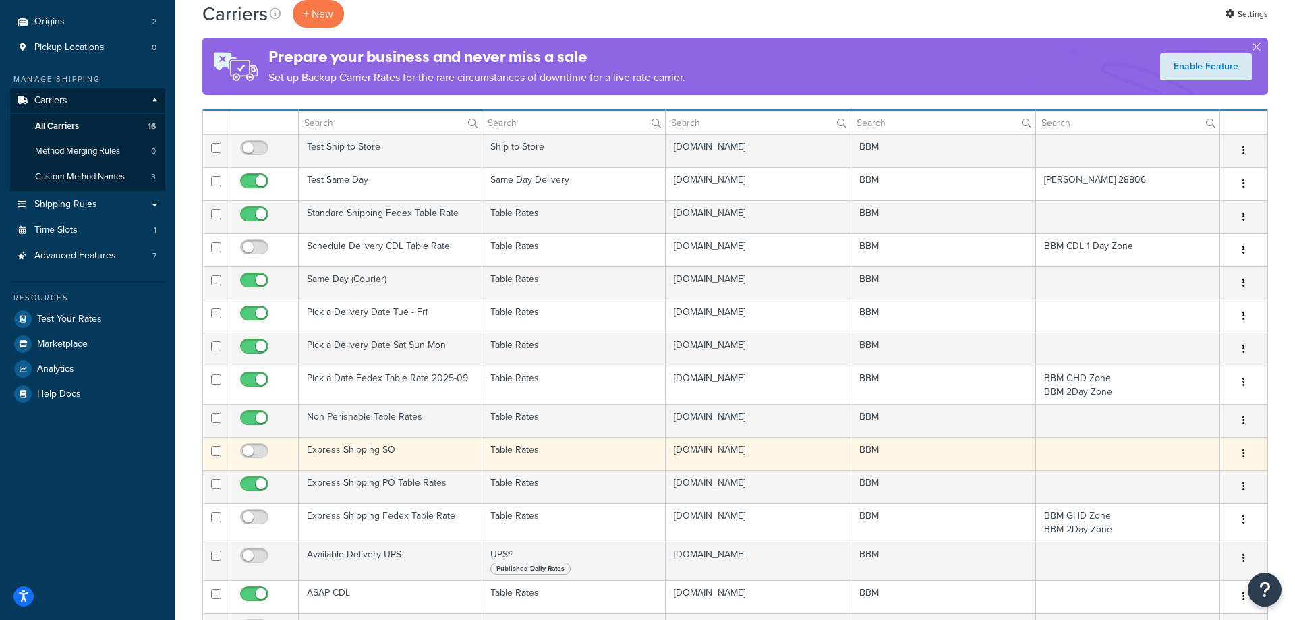
scroll to position [138, 0]
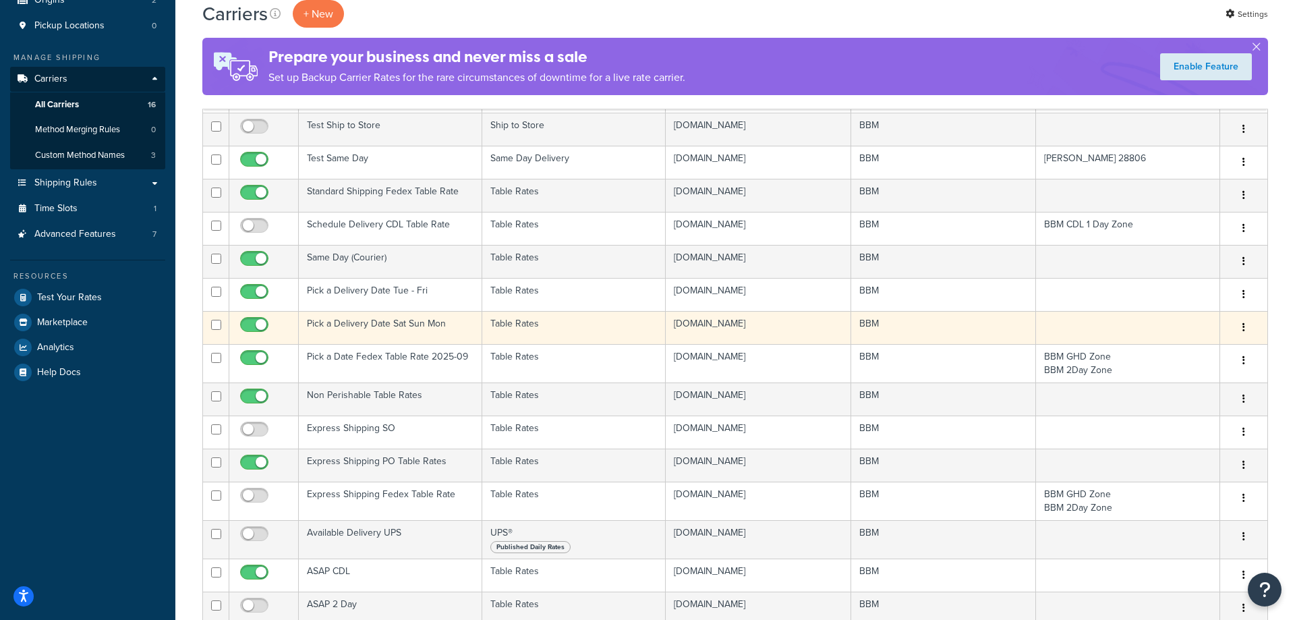
click at [384, 324] on td "Pick a Delivery Date Sat Sun Mon" at bounding box center [390, 327] width 183 height 33
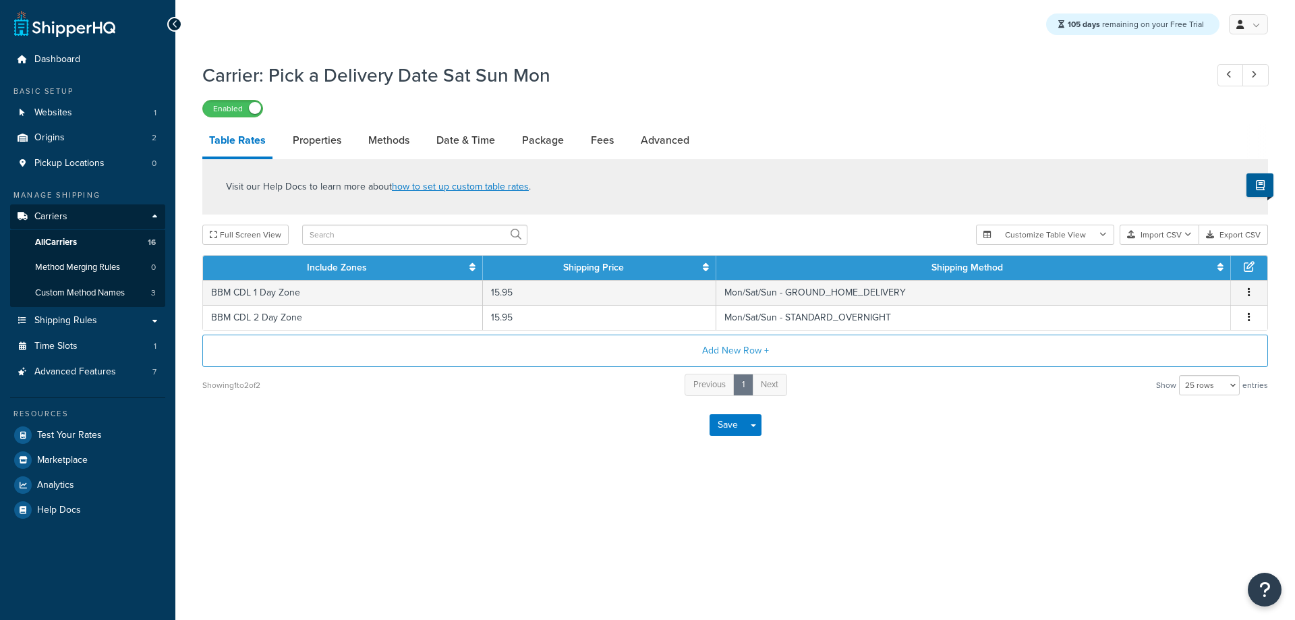
select select "25"
click at [399, 140] on link "Methods" at bounding box center [389, 140] width 55 height 32
select select "25"
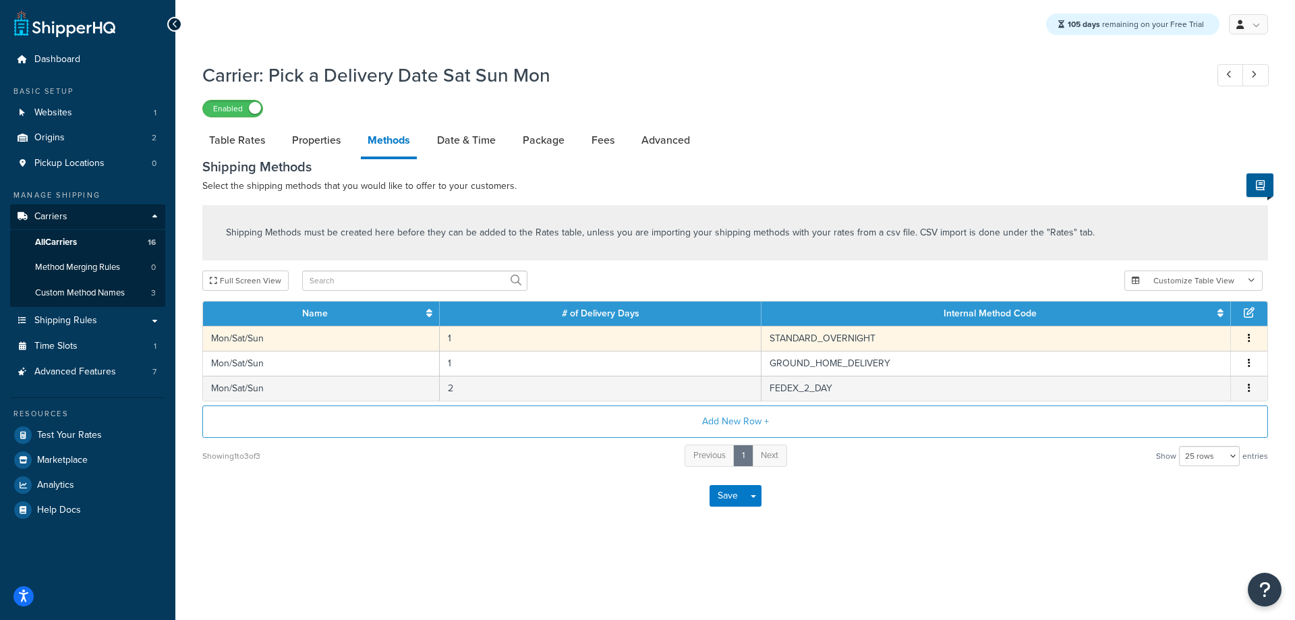
click at [293, 335] on td "Mon/Sat/Sun" at bounding box center [321, 338] width 237 height 25
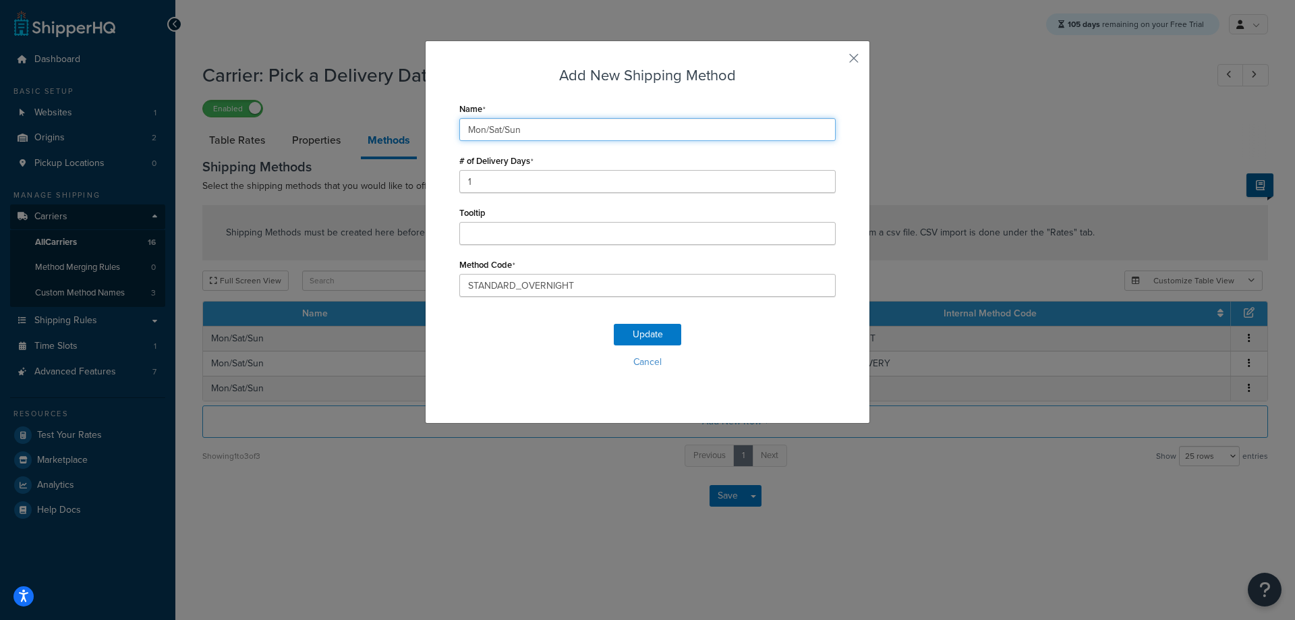
drag, startPoint x: 519, startPoint y: 121, endPoint x: 382, endPoint y: 115, distance: 136.4
click at [459, 118] on input "Mon/Sat/Sun" at bounding box center [647, 129] width 376 height 23
drag, startPoint x: 532, startPoint y: 127, endPoint x: 408, endPoint y: 123, distance: 123.5
click at [459, 123] on input "Sat/Sun/Mon" at bounding box center [647, 129] width 376 height 23
type input "Sat/Sun/Mon"
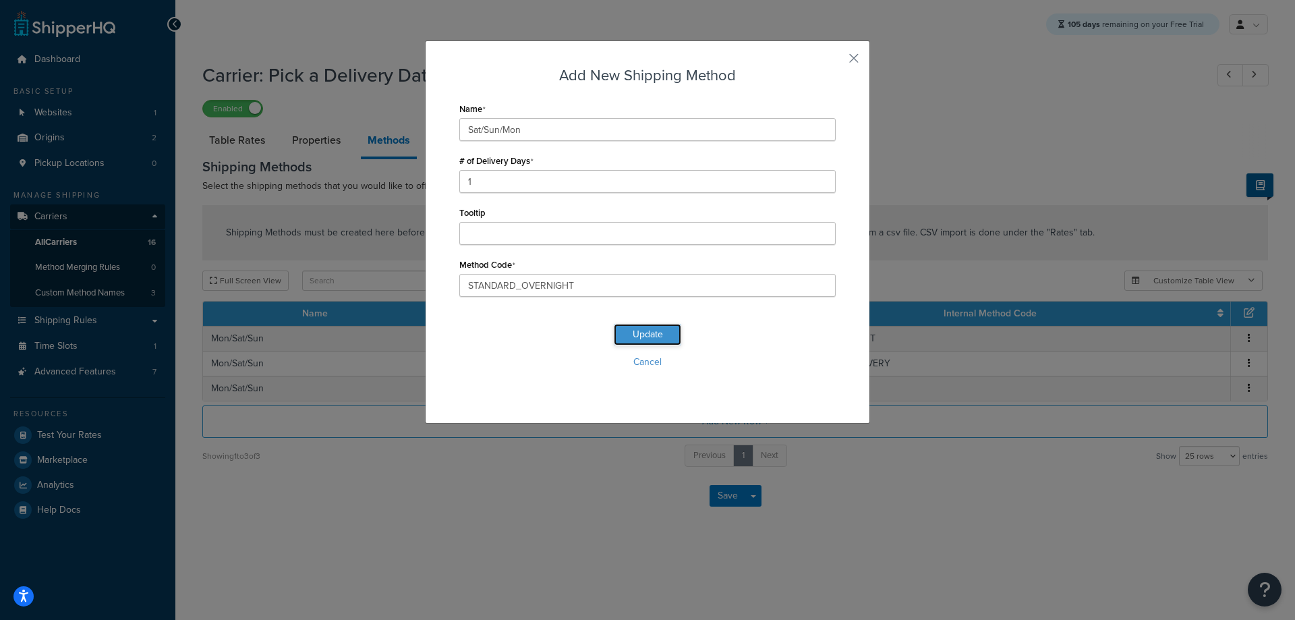
click at [653, 334] on button "Update" at bounding box center [647, 335] width 67 height 22
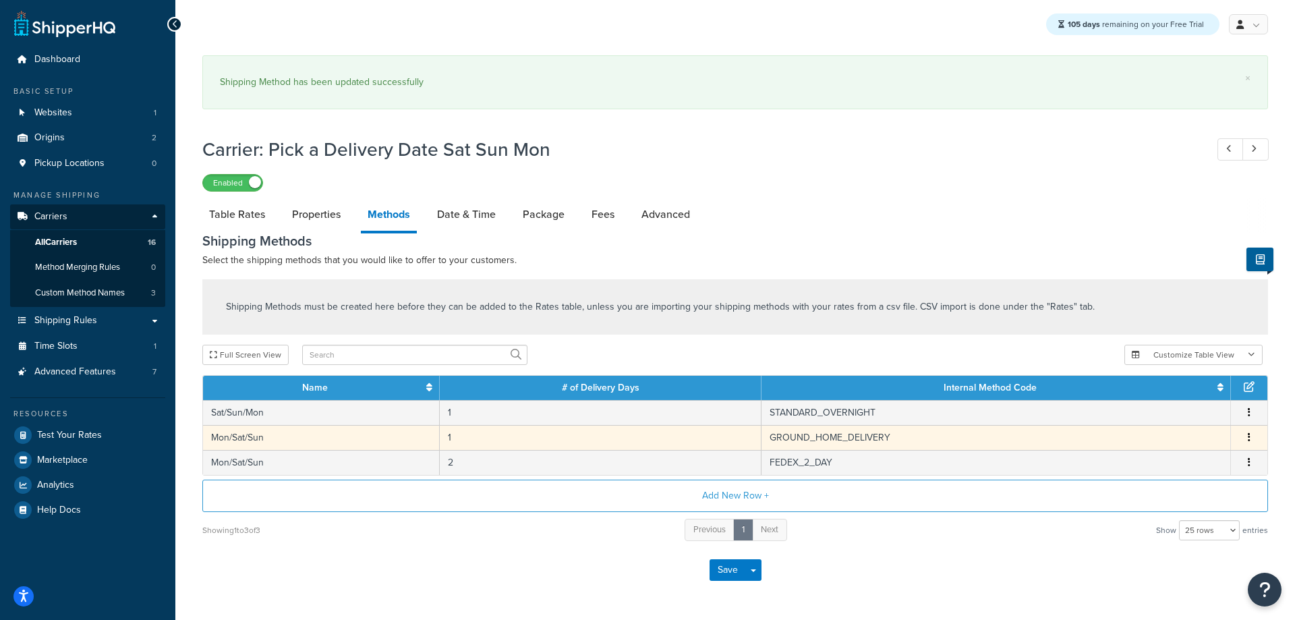
click at [254, 422] on tbody "Sat/Sun/Mon 1 STANDARD_OVERNIGHT Edit Delete Mon/Sat/Sun 1 GROUND_HOME_DELIVERY…" at bounding box center [735, 437] width 1064 height 75
click at [254, 438] on td "Mon/Sat/Sun" at bounding box center [321, 437] width 237 height 25
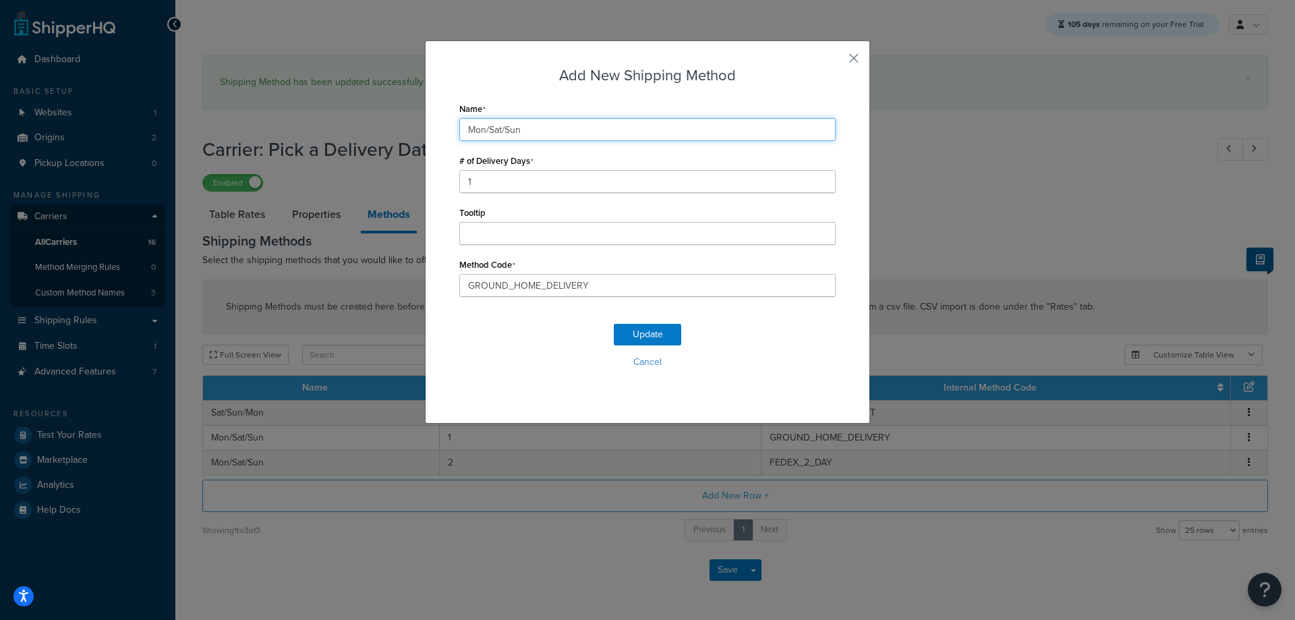
drag, startPoint x: 532, startPoint y: 120, endPoint x: 450, endPoint y: 121, distance: 82.3
click at [455, 121] on div "Add New Shipping Method Name Mon/Sat/Sun # of Delivery Days 1 Tooltip Method Co…" at bounding box center [647, 231] width 445 height 383
paste input "Sat/Sun/Mo"
click at [542, 136] on input "MSat/Sun/Mon" at bounding box center [647, 129] width 376 height 23
click at [459, 127] on input "MSat/Sun/Mon" at bounding box center [647, 129] width 376 height 23
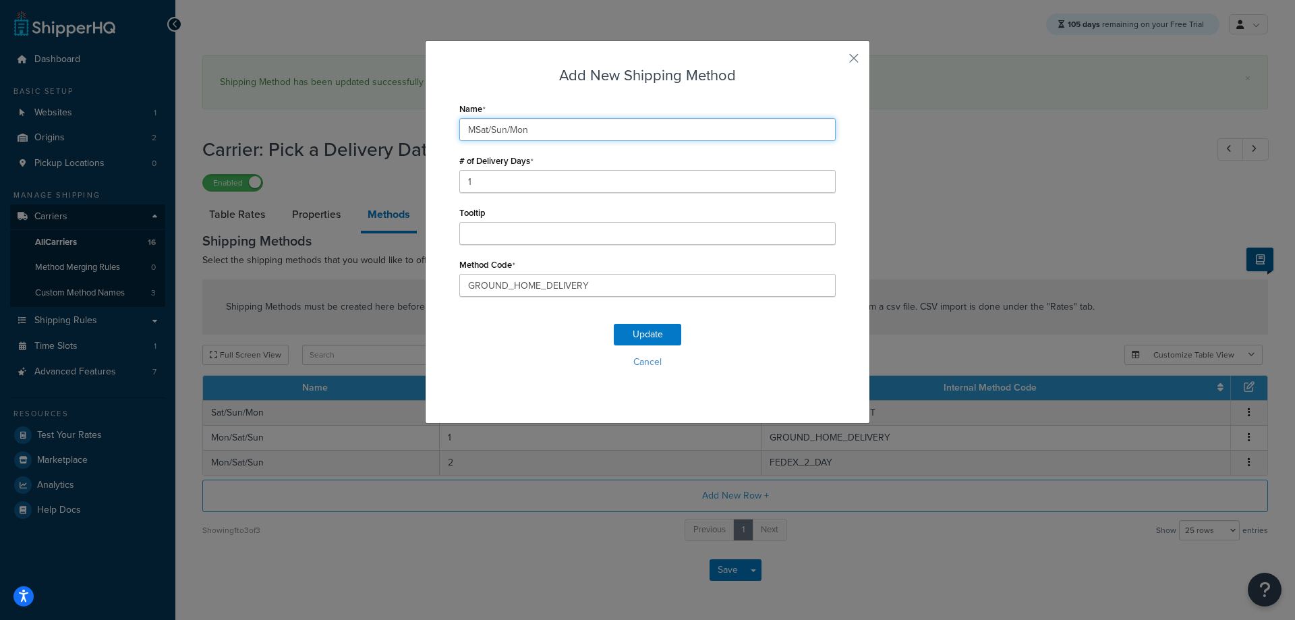
paste input "text"
type input "Sat/Sun/Mon"
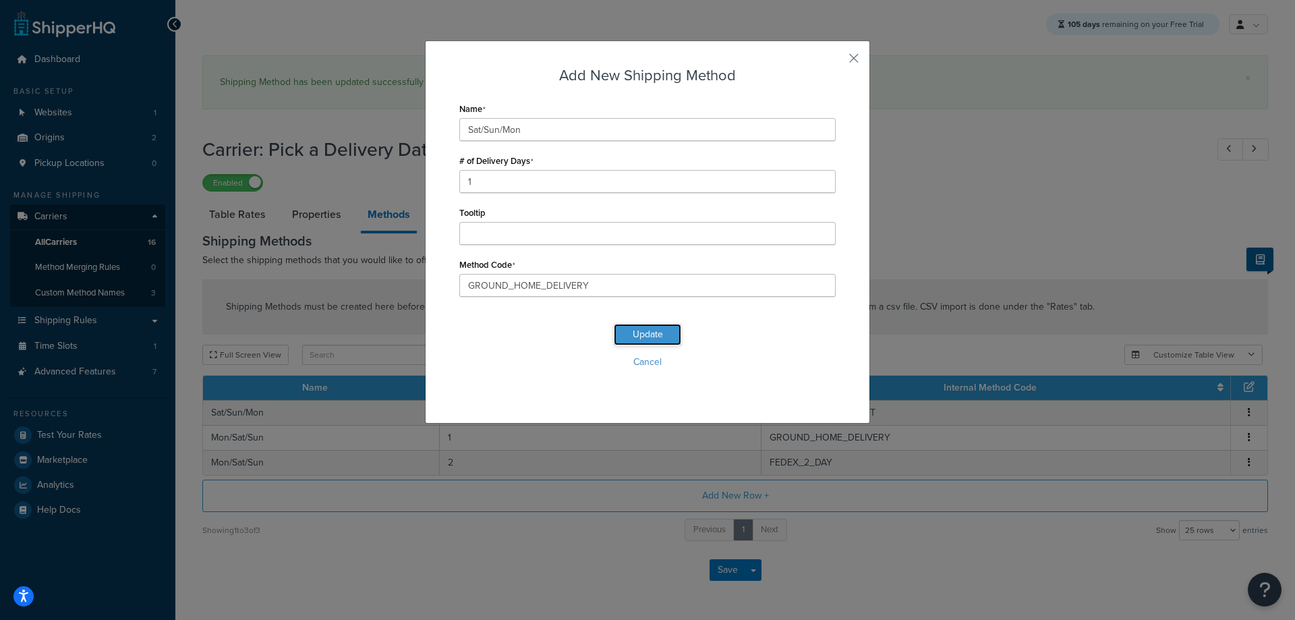
click at [641, 333] on button "Update" at bounding box center [647, 335] width 67 height 22
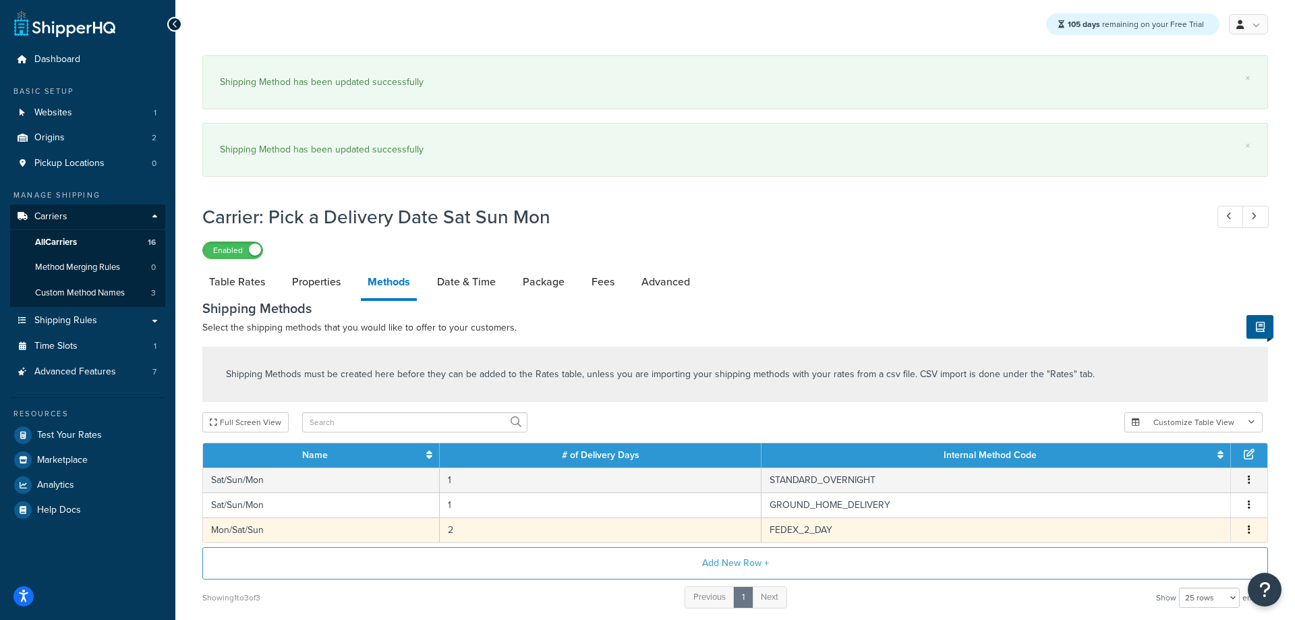
click at [241, 532] on td "Mon/Sat/Sun" at bounding box center [321, 529] width 237 height 25
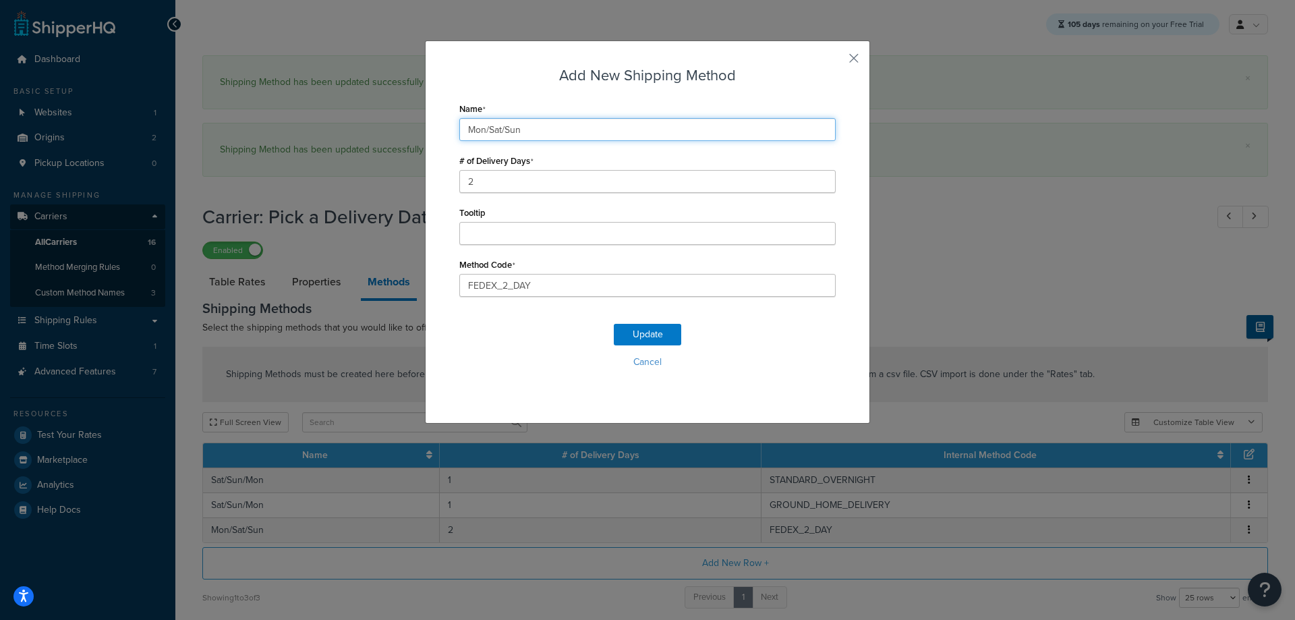
drag, startPoint x: 432, startPoint y: 124, endPoint x: 407, endPoint y: 124, distance: 25.6
click at [459, 124] on input "Mon/Sat/Sun" at bounding box center [647, 129] width 376 height 23
paste input "Sat/Sun/Mo"
type input "Sat/Sun/Mon"
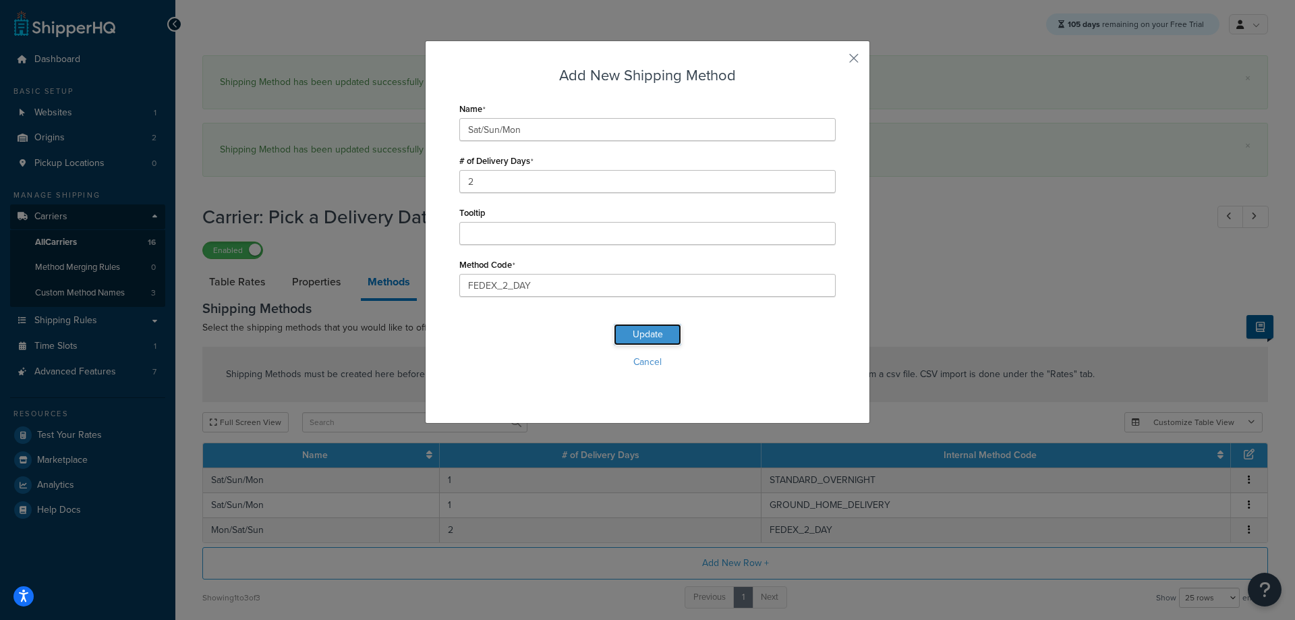
click at [647, 335] on button "Update" at bounding box center [647, 335] width 67 height 22
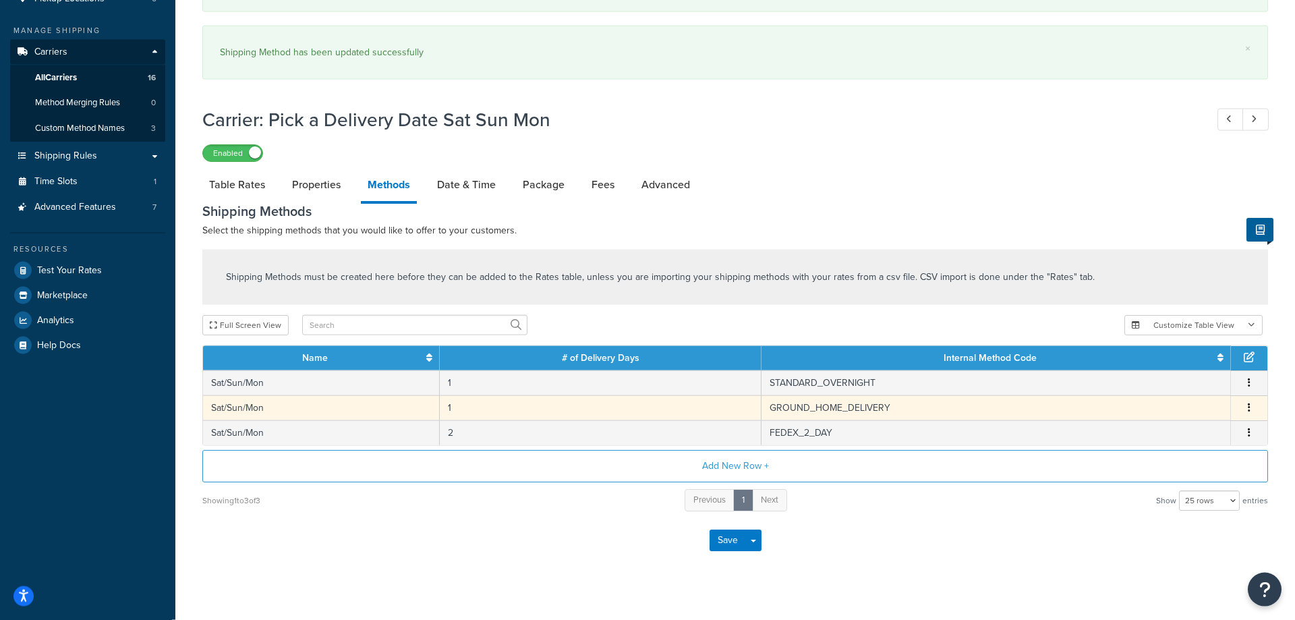
scroll to position [167, 0]
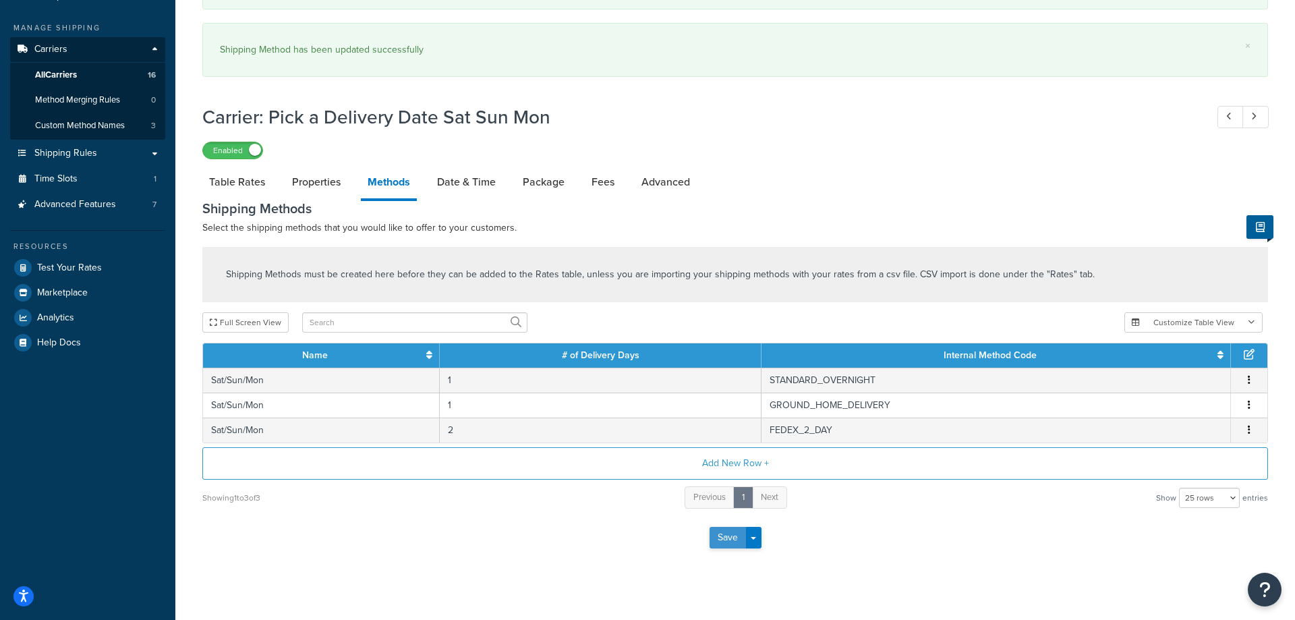
click at [731, 541] on button "Save" at bounding box center [728, 538] width 36 height 22
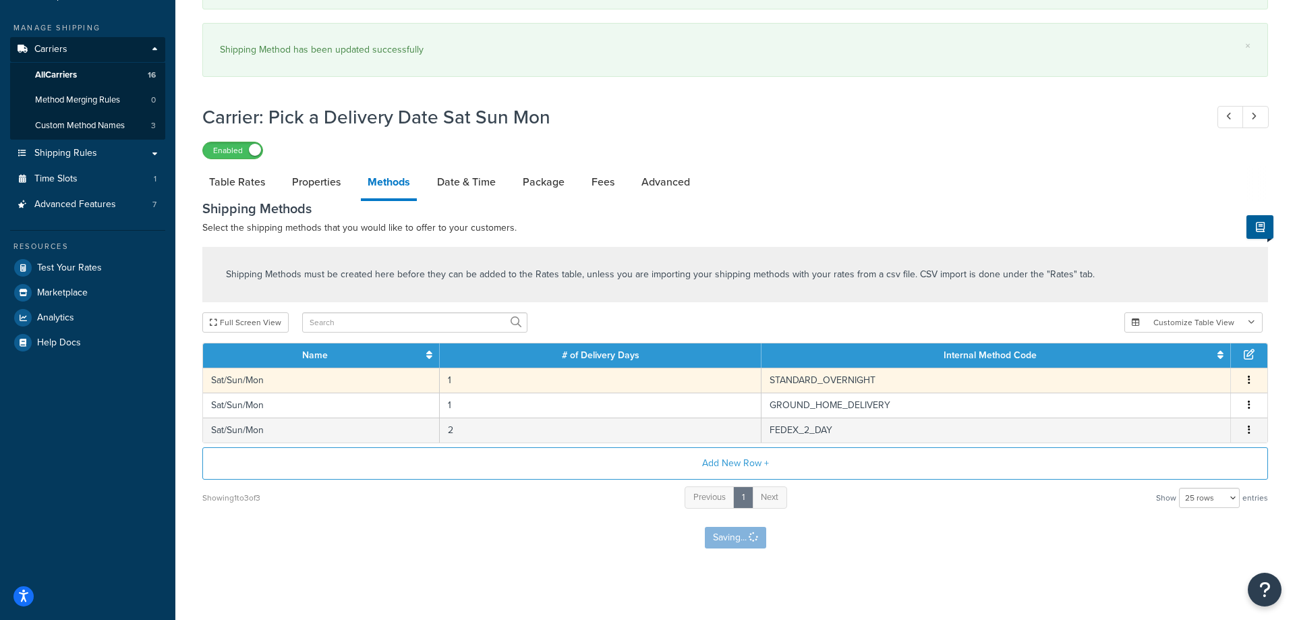
scroll to position [0, 0]
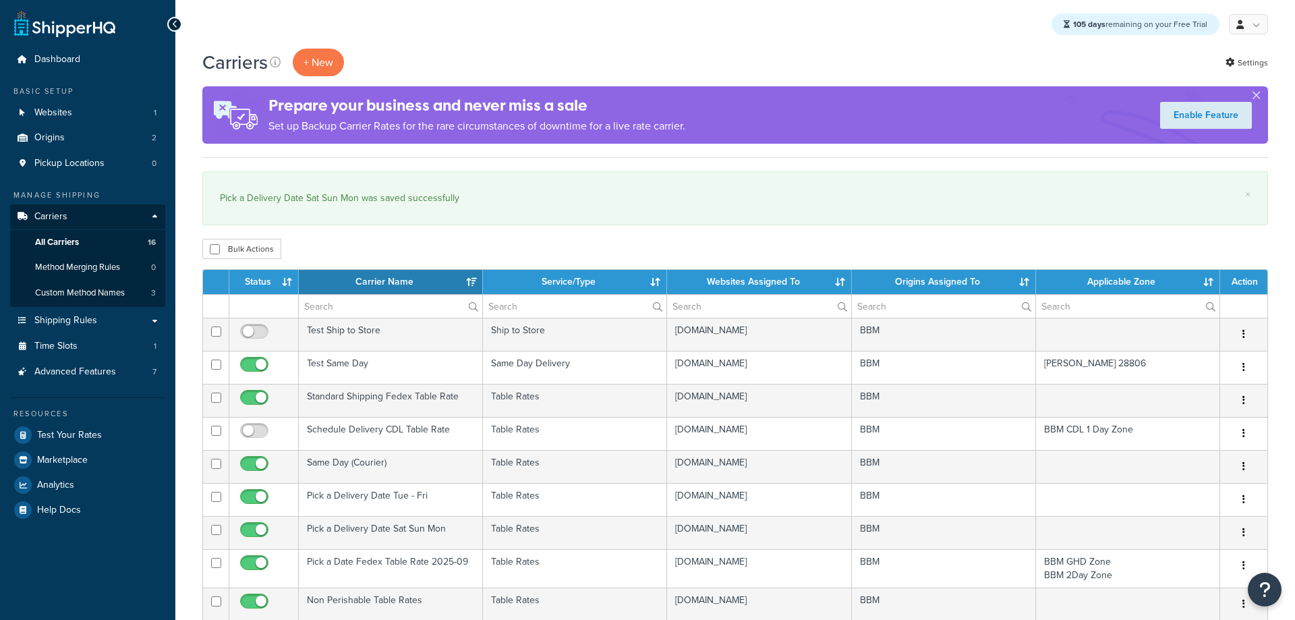
select select "15"
